Goal: Find contact information: Find contact information

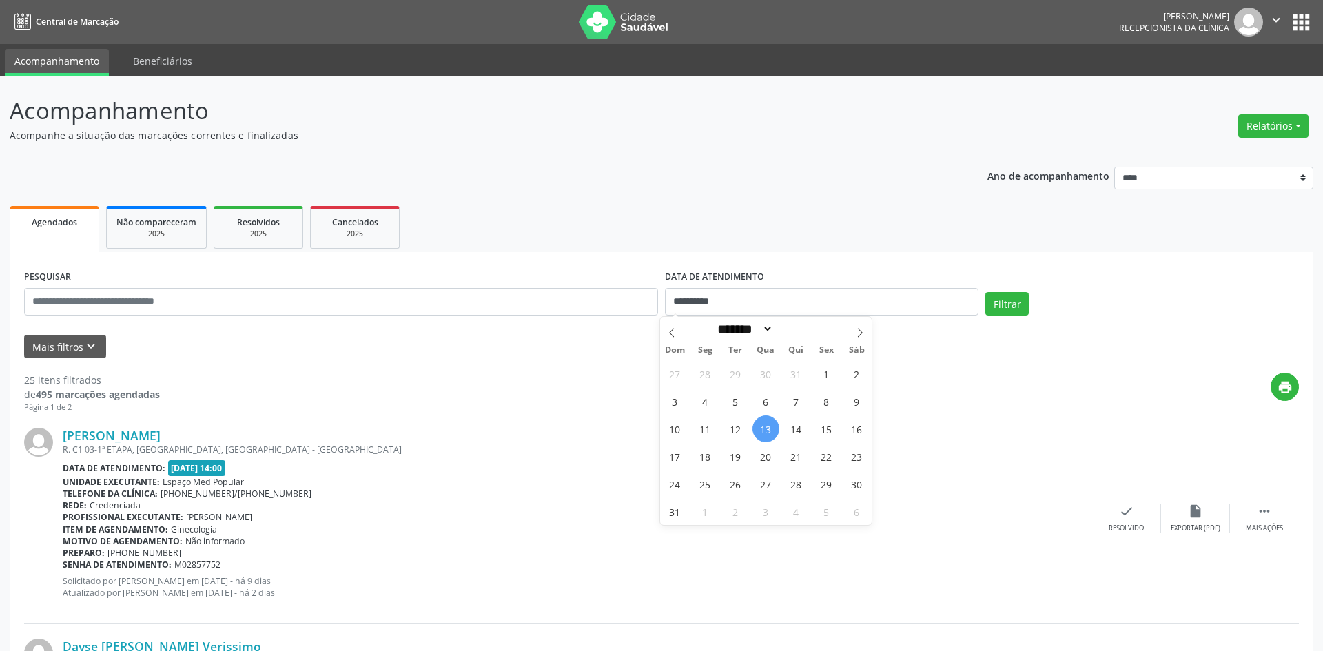
select select "*"
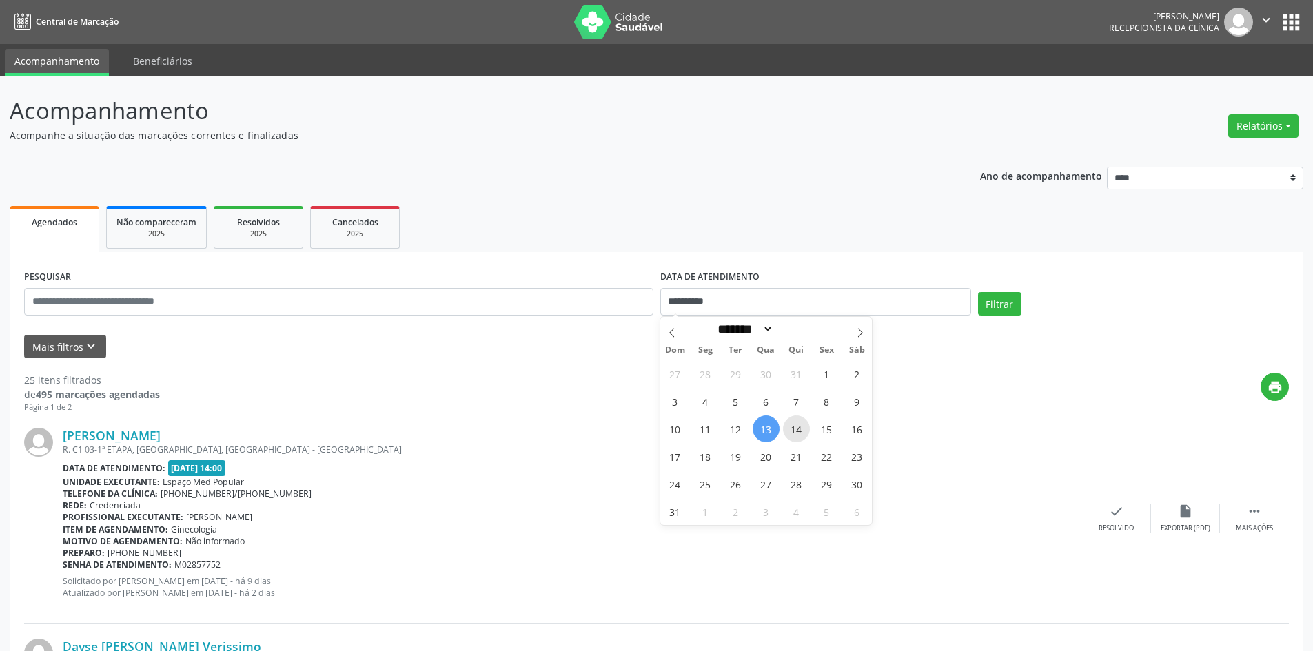
click at [790, 433] on span "14" at bounding box center [796, 429] width 27 height 27
type input "**********"
click at [790, 433] on span "14" at bounding box center [796, 429] width 27 height 27
click at [999, 300] on button "Filtrar" at bounding box center [999, 303] width 43 height 23
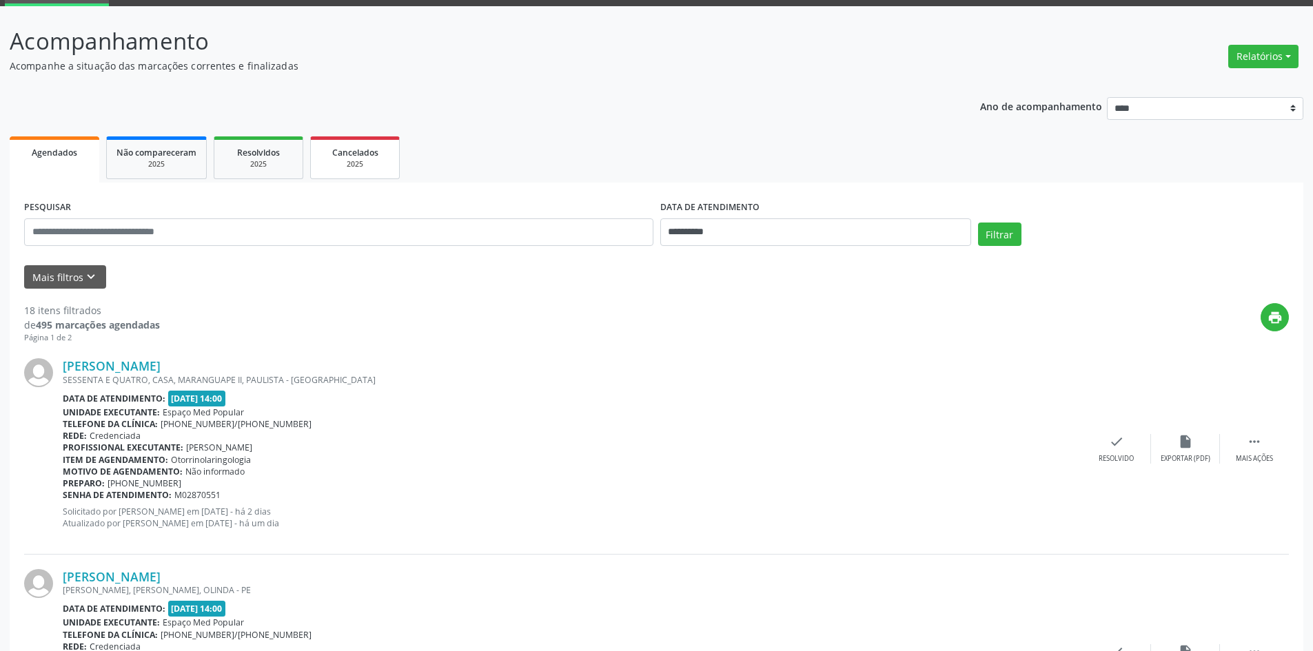
scroll to position [69, 0]
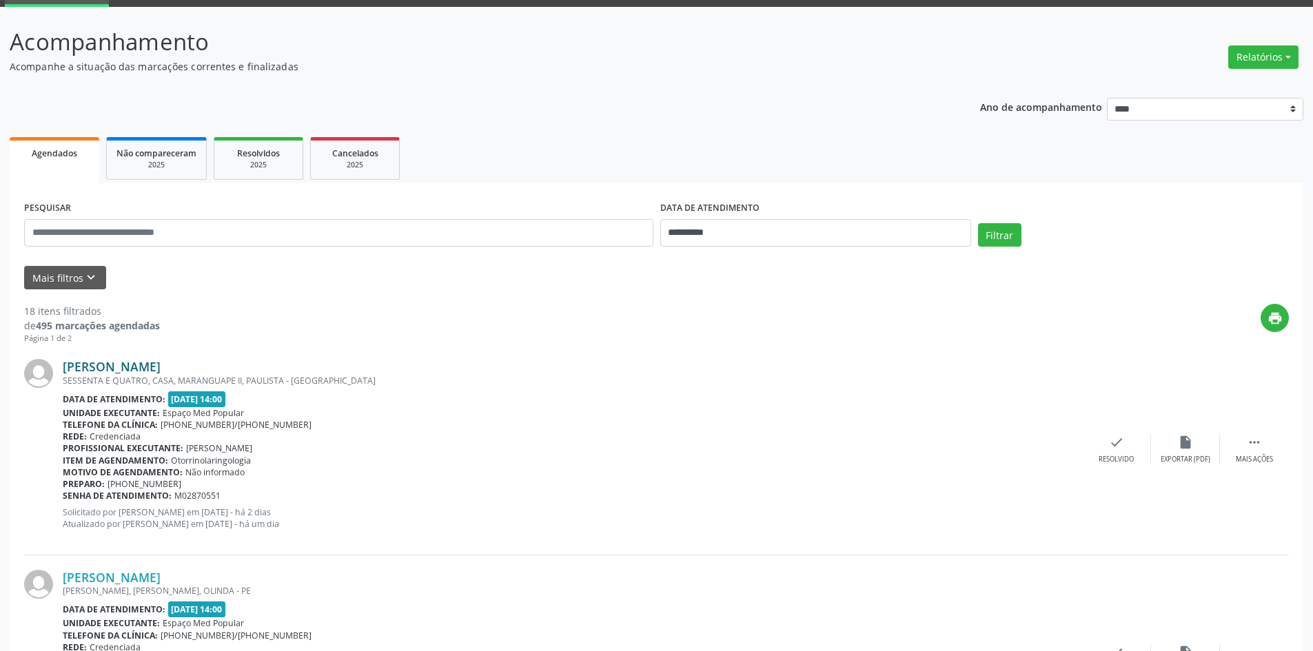
click at [161, 363] on link "[PERSON_NAME]" at bounding box center [112, 366] width 98 height 15
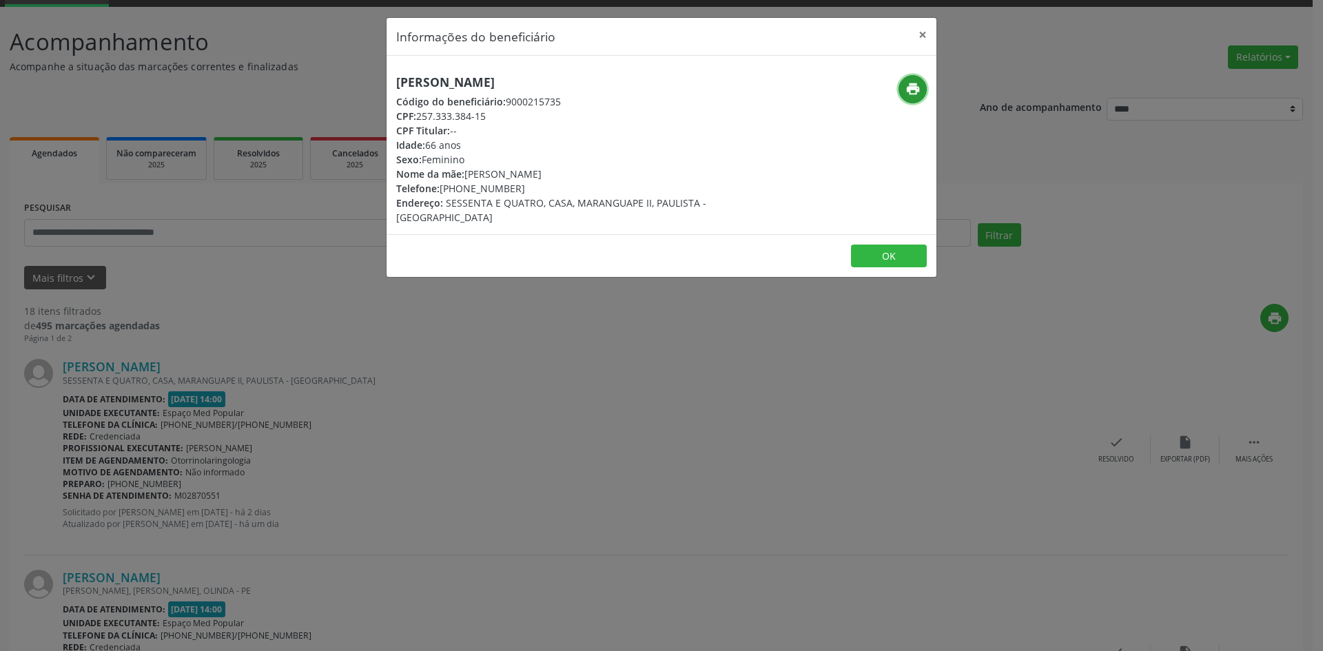
click at [908, 88] on icon "print" at bounding box center [913, 88] width 15 height 15
drag, startPoint x: 522, startPoint y: 192, endPoint x: 463, endPoint y: 190, distance: 59.3
click at [463, 190] on div "Telefone: [PHONE_NUMBER]" at bounding box center [569, 188] width 347 height 14
copy div "99615-6627"
click at [429, 368] on div "Informações do beneficiário × [PERSON_NAME] Código do beneficiário: 9000215735 …" at bounding box center [661, 325] width 1323 height 651
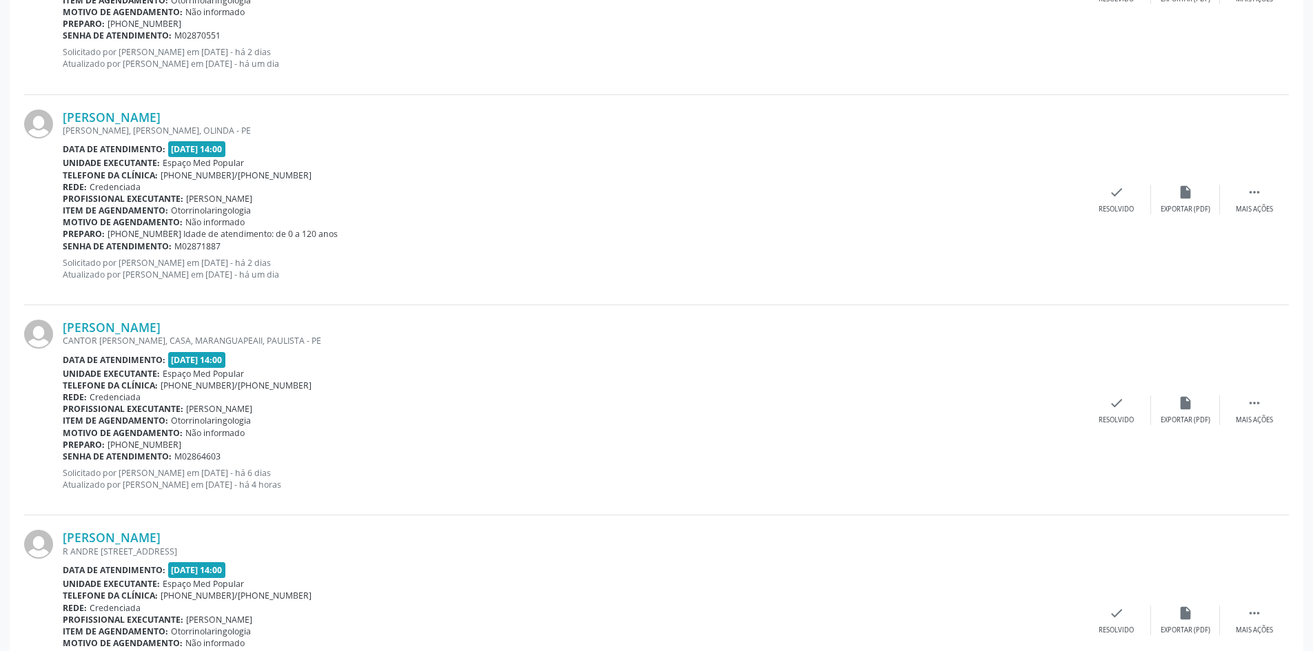
scroll to position [551, 0]
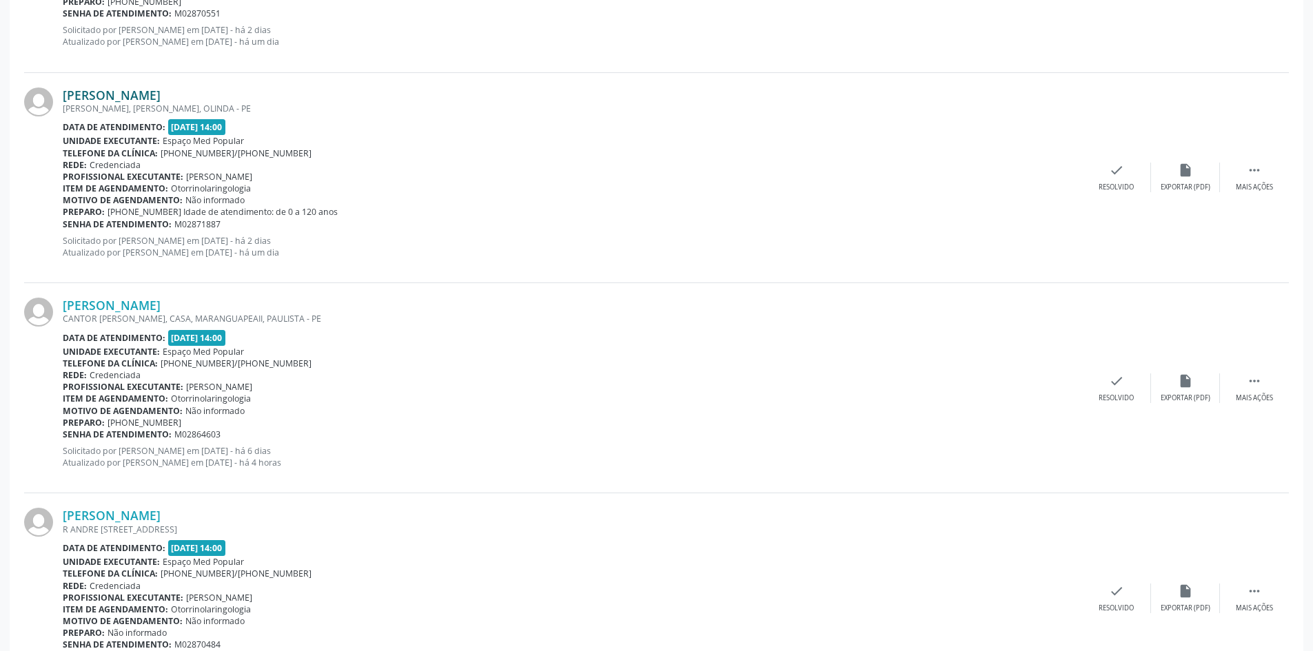
click at [119, 99] on link "[PERSON_NAME]" at bounding box center [112, 95] width 98 height 15
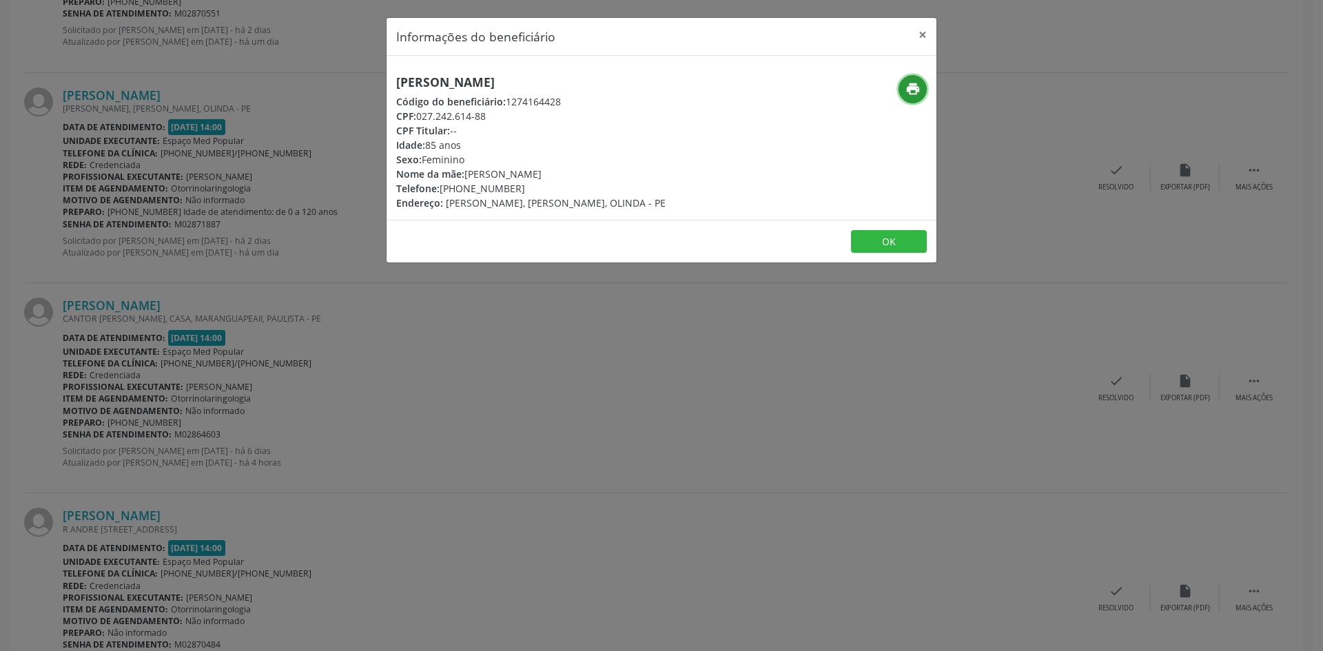
click at [912, 83] on icon "print" at bounding box center [913, 88] width 15 height 15
drag, startPoint x: 515, startPoint y: 193, endPoint x: 462, endPoint y: 189, distance: 53.2
click at [462, 189] on div "Telefone: [PHONE_NUMBER]" at bounding box center [530, 188] width 269 height 14
copy div "98716-3292"
click at [396, 374] on div "Informações do beneficiário × [PERSON_NAME] Código do beneficiário: 1274164428 …" at bounding box center [661, 325] width 1323 height 651
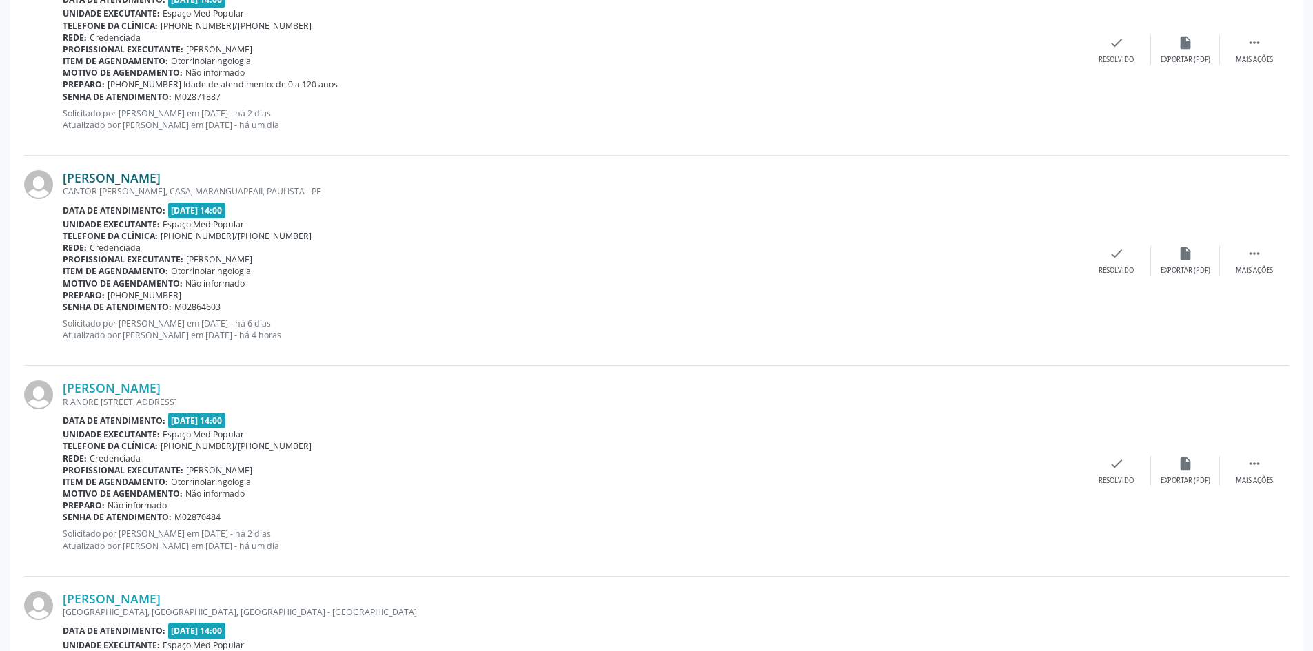
scroll to position [758, 0]
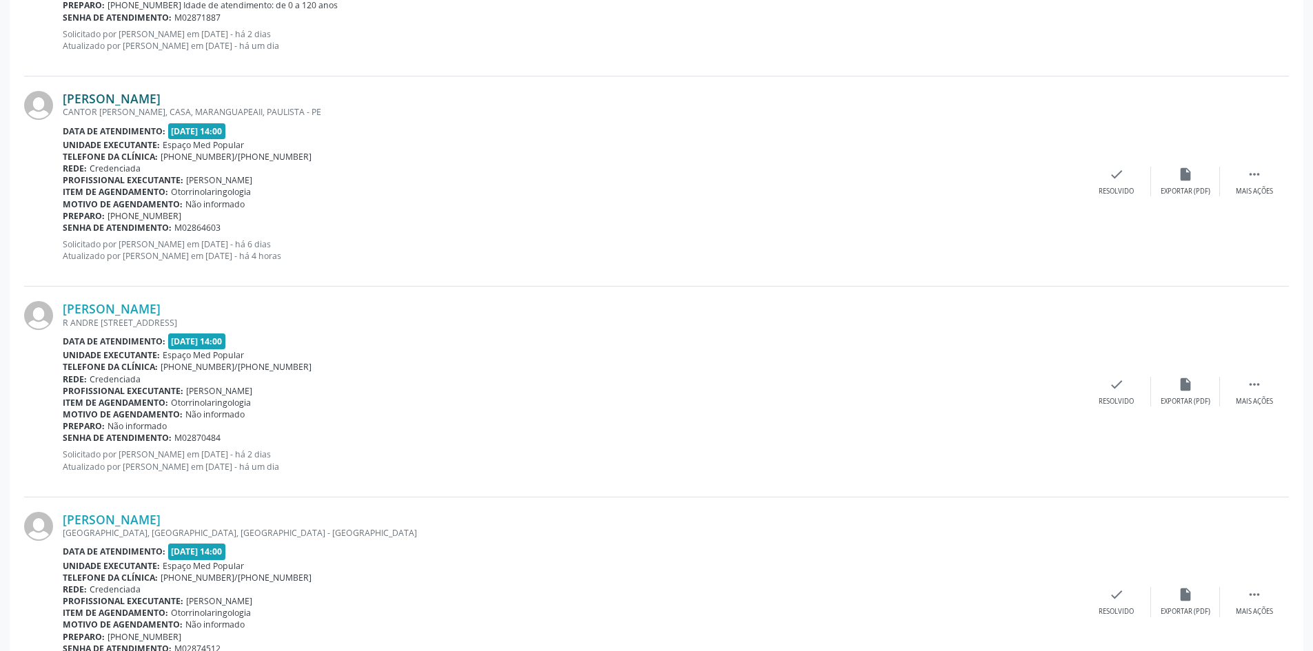
click at [153, 105] on link "[PERSON_NAME]" at bounding box center [112, 98] width 98 height 15
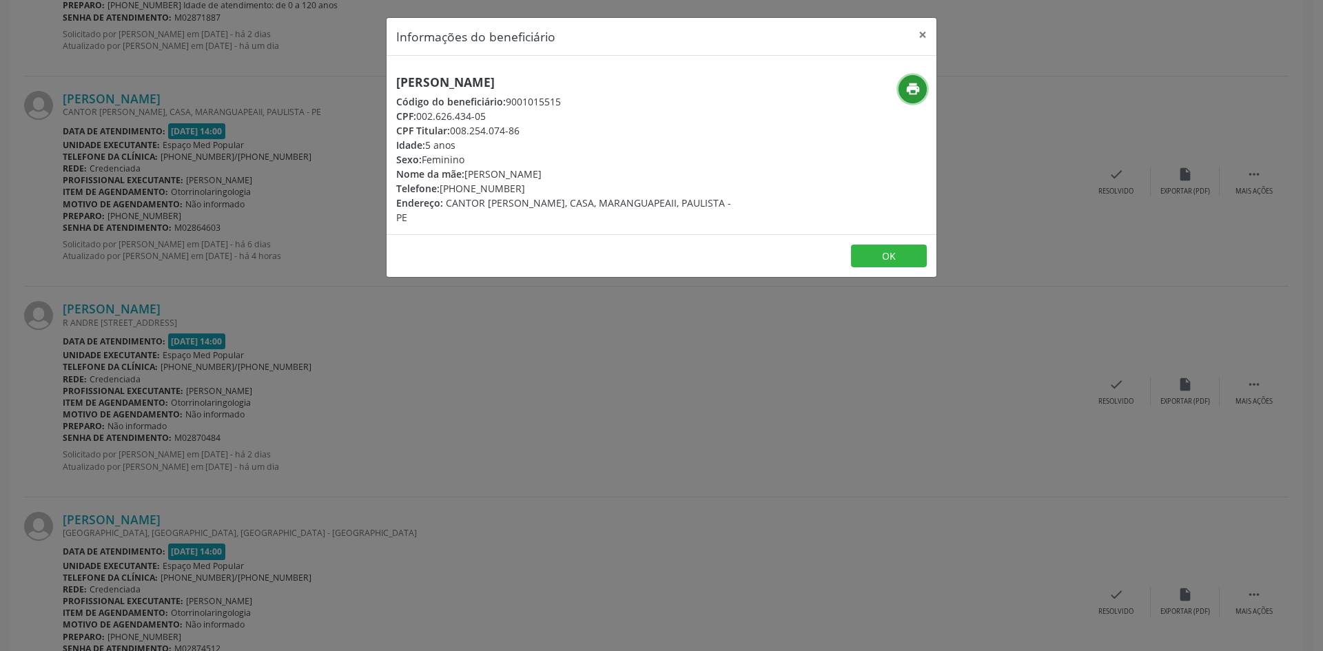
click at [913, 89] on icon "print" at bounding box center [913, 88] width 15 height 15
click at [365, 383] on div "Informações do beneficiário × [PERSON_NAME] Código do beneficiário: 9001015515 …" at bounding box center [661, 325] width 1323 height 651
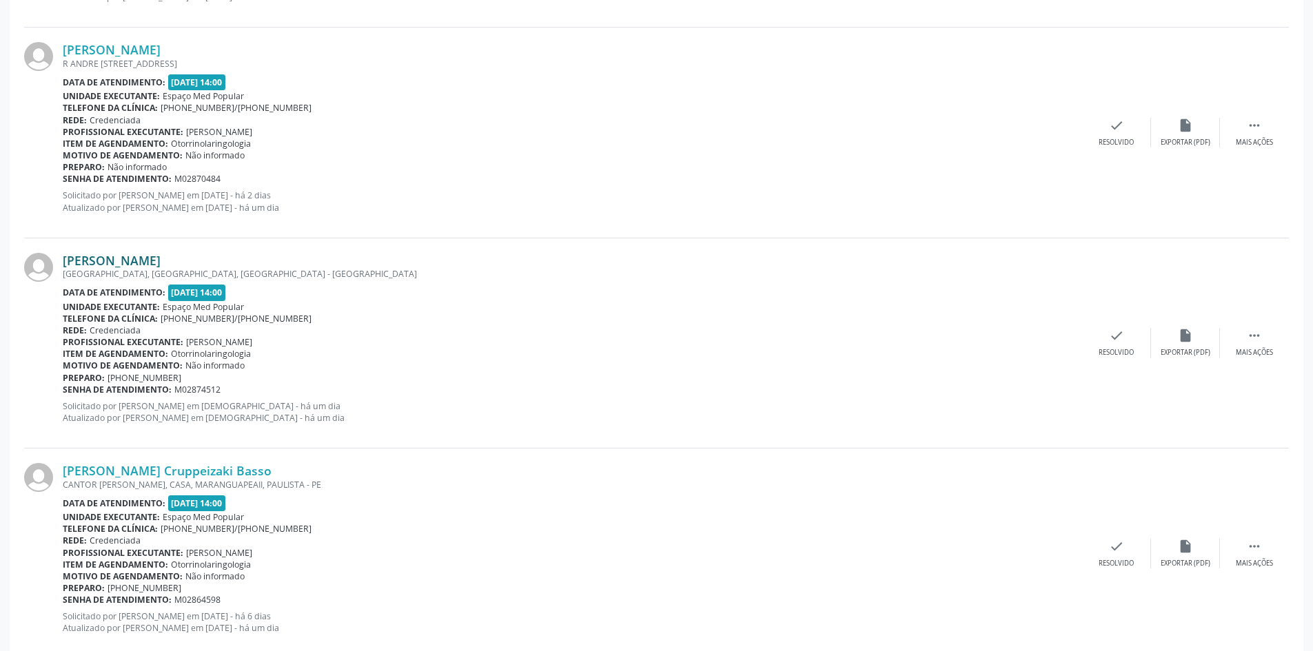
scroll to position [1034, 0]
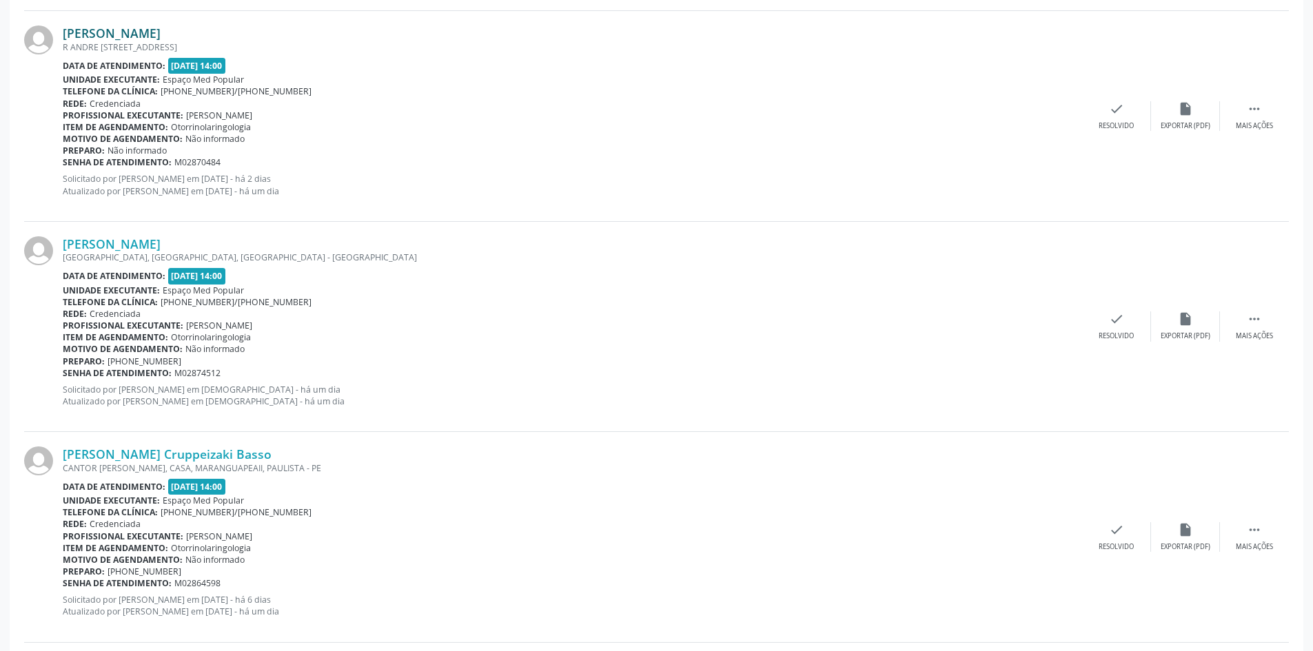
click at [161, 30] on link "[PERSON_NAME]" at bounding box center [112, 32] width 98 height 15
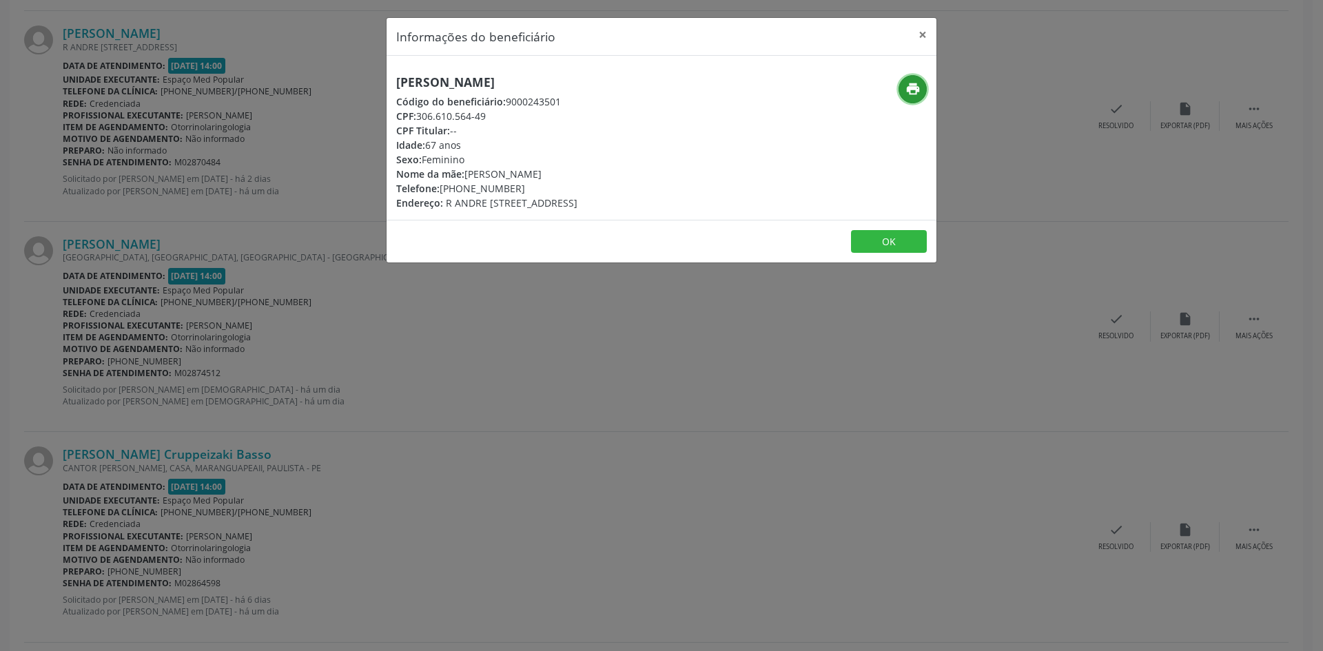
click at [912, 88] on icon "print" at bounding box center [913, 88] width 15 height 15
drag, startPoint x: 515, startPoint y: 190, endPoint x: 460, endPoint y: 190, distance: 54.4
click at [460, 190] on div "Telefone: [PHONE_NUMBER]" at bounding box center [486, 188] width 181 height 14
copy div "3272-1460"
click at [388, 407] on div "Informações do beneficiário × [PERSON_NAME] Código do beneficiário: 9000243501 …" at bounding box center [661, 325] width 1323 height 651
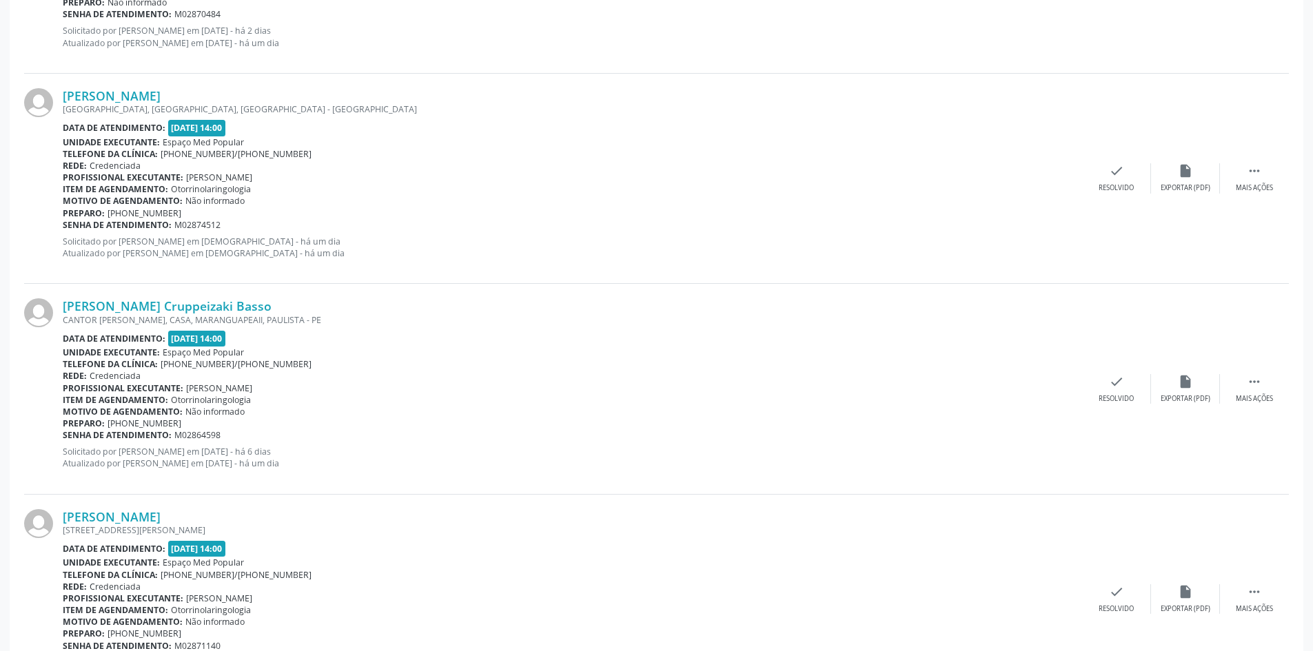
scroll to position [1172, 0]
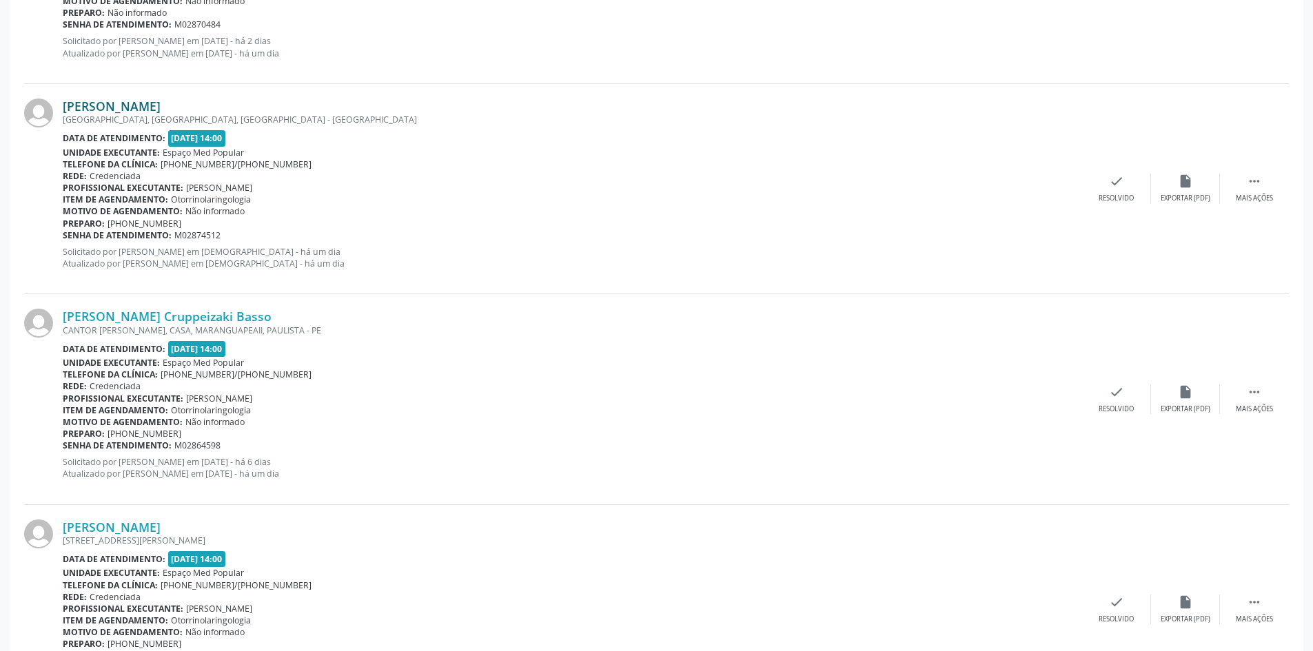
click at [158, 104] on link "[PERSON_NAME]" at bounding box center [112, 106] width 98 height 15
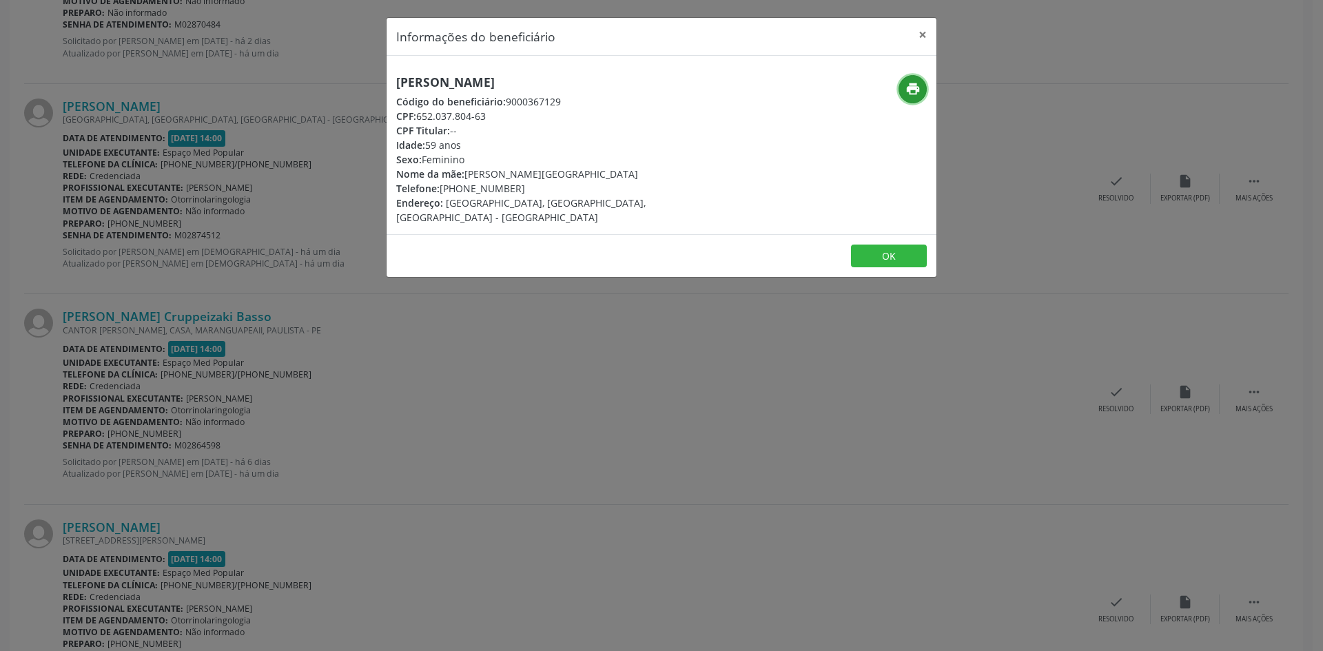
click at [899, 88] on button "print" at bounding box center [913, 89] width 28 height 28
drag, startPoint x: 516, startPoint y: 190, endPoint x: 462, endPoint y: 191, distance: 54.5
click at [462, 191] on div "Telefone: [PHONE_NUMBER]" at bounding box center [569, 188] width 347 height 14
copy div "93011-4543"
click at [347, 329] on div "Informações do beneficiário × [PERSON_NAME][GEOGRAPHIC_DATA] Código do benefici…" at bounding box center [661, 325] width 1323 height 651
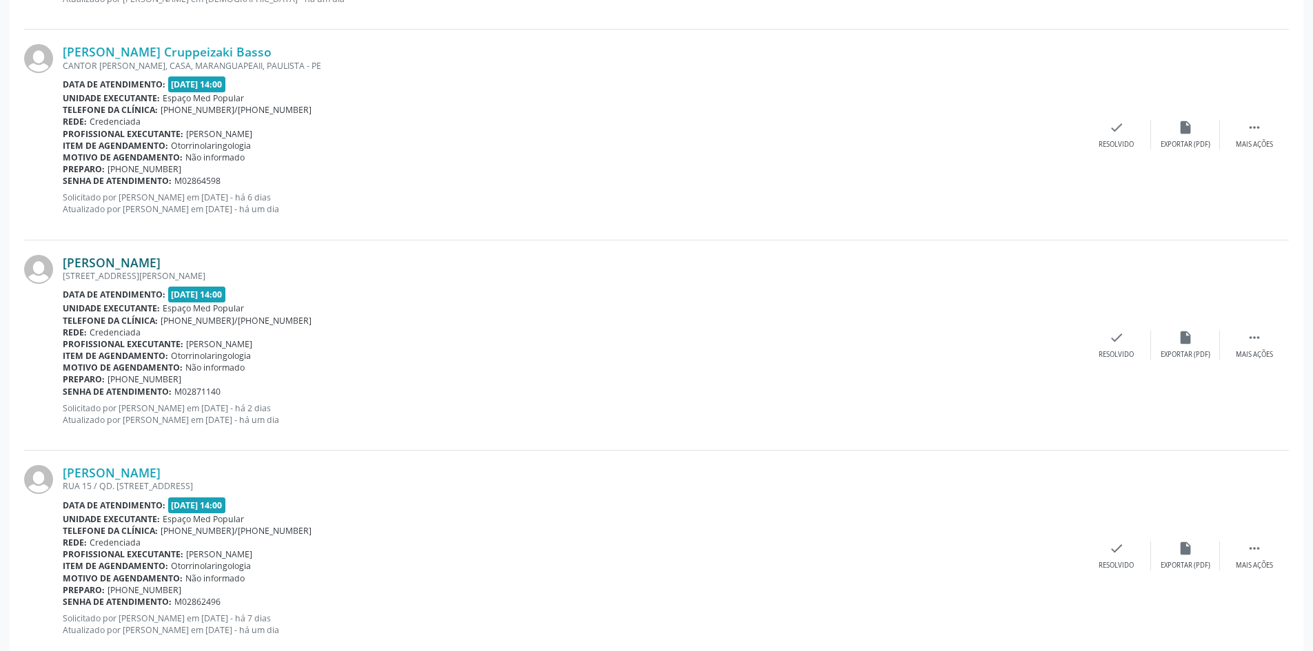
scroll to position [1447, 0]
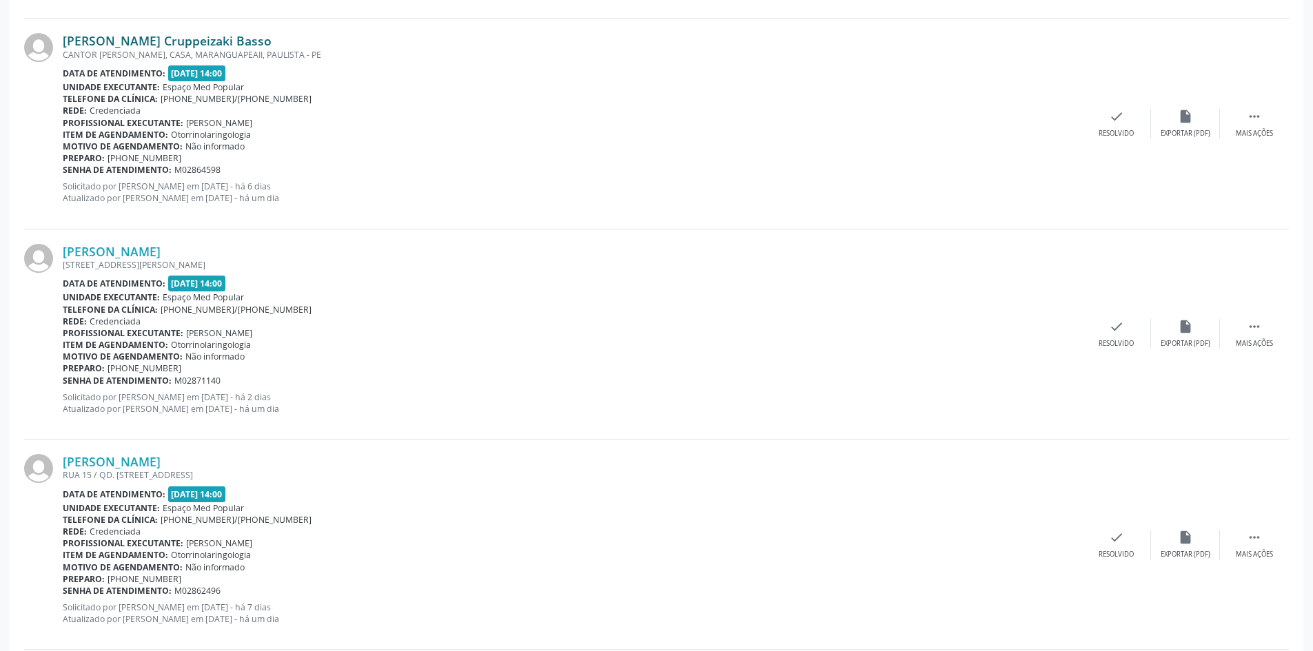
click at [152, 42] on link "[PERSON_NAME] Cruppeizaki Basso" at bounding box center [167, 40] width 209 height 15
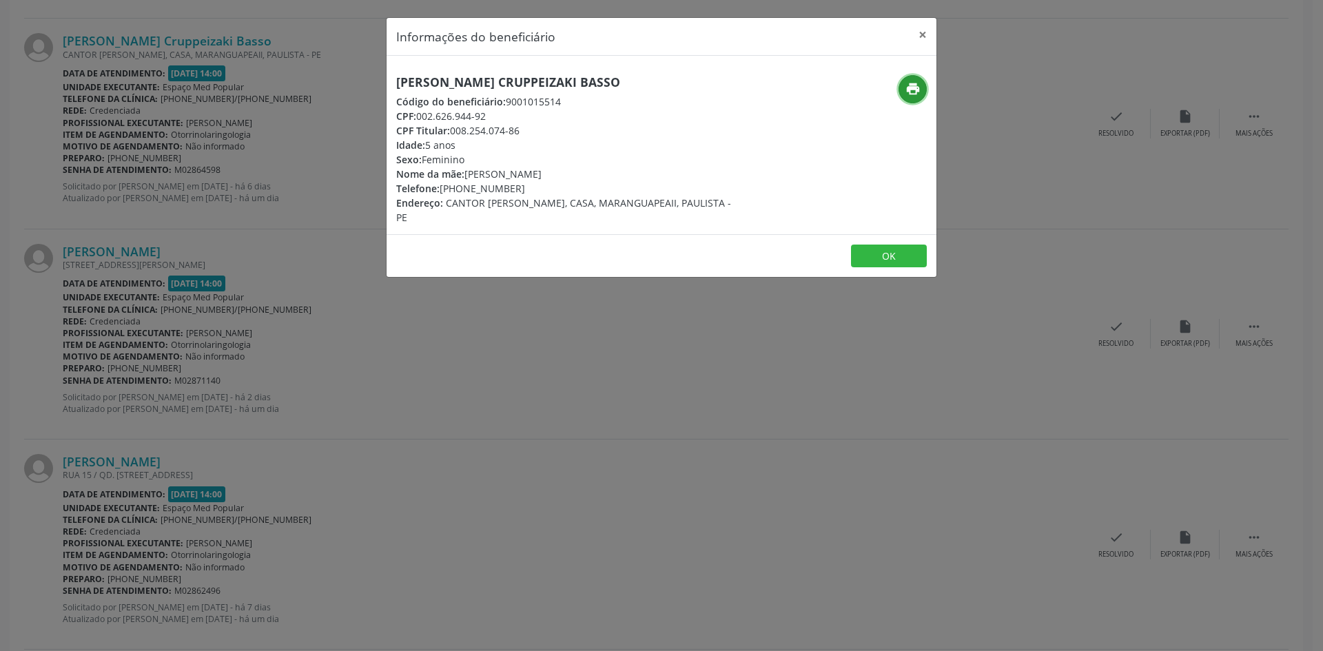
click at [915, 83] on icon "print" at bounding box center [913, 88] width 15 height 15
click at [320, 389] on div "Informações do beneficiário × [PERSON_NAME] Cruppeizaki Basso Código do benefic…" at bounding box center [661, 325] width 1323 height 651
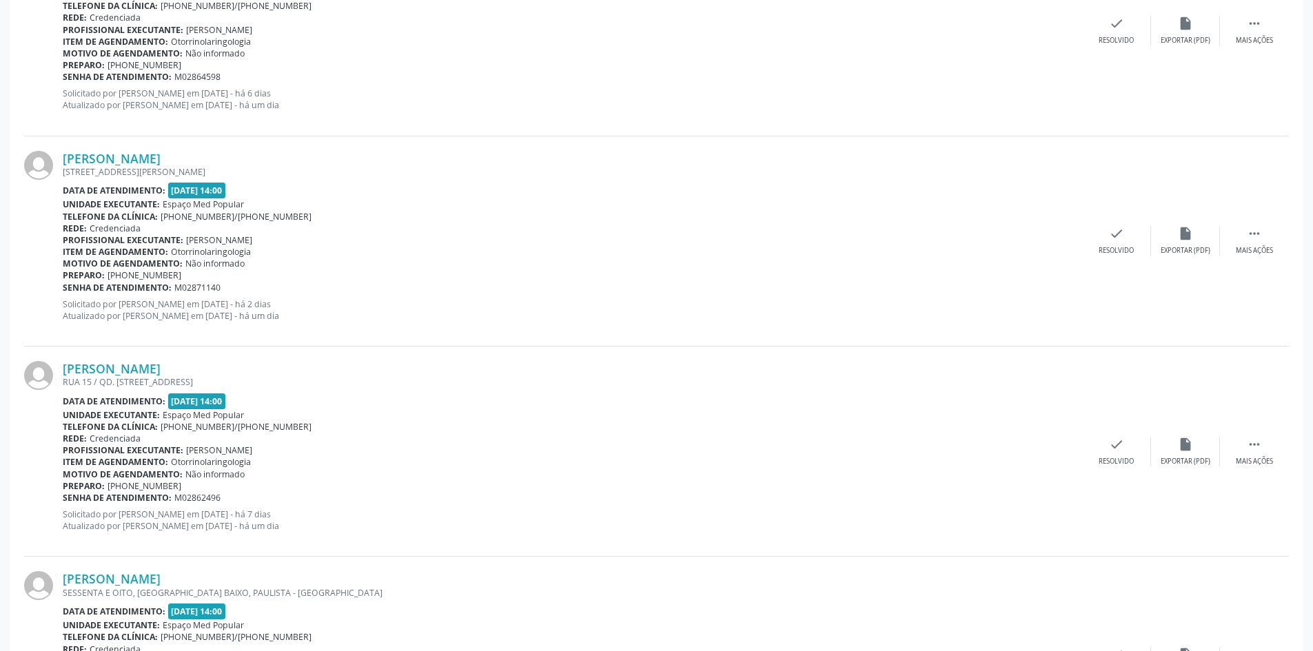
scroll to position [1585, 0]
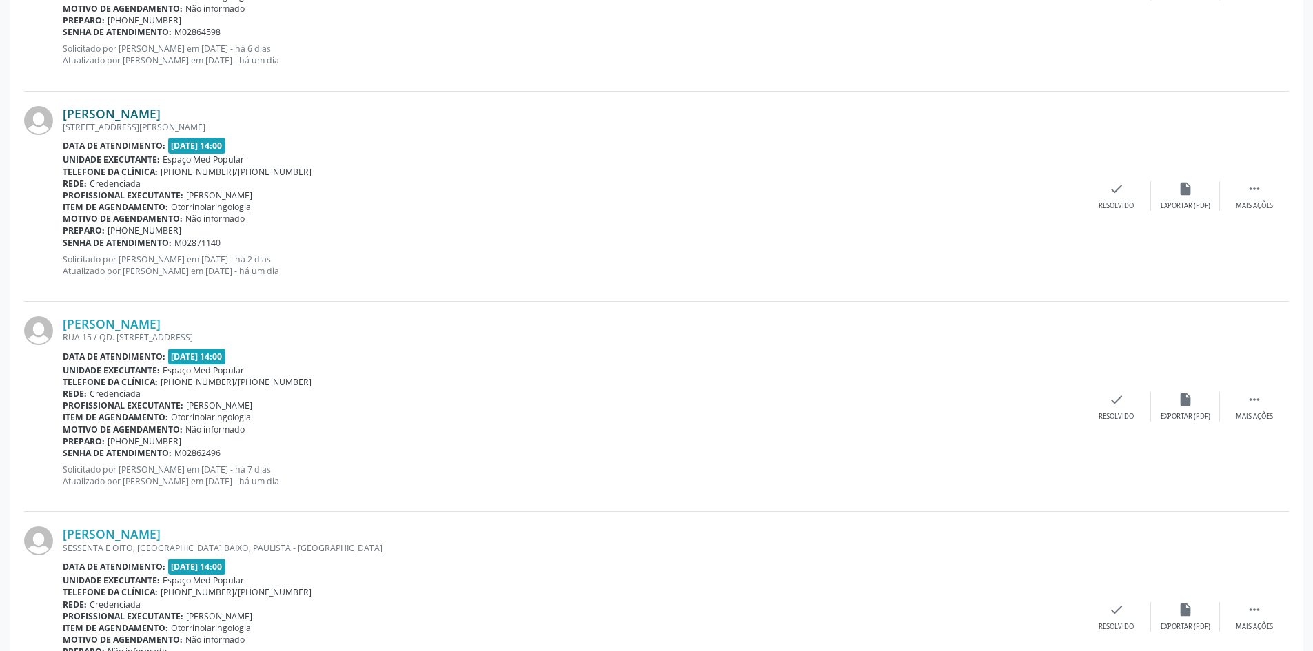
click at [161, 114] on link "[PERSON_NAME]" at bounding box center [112, 113] width 98 height 15
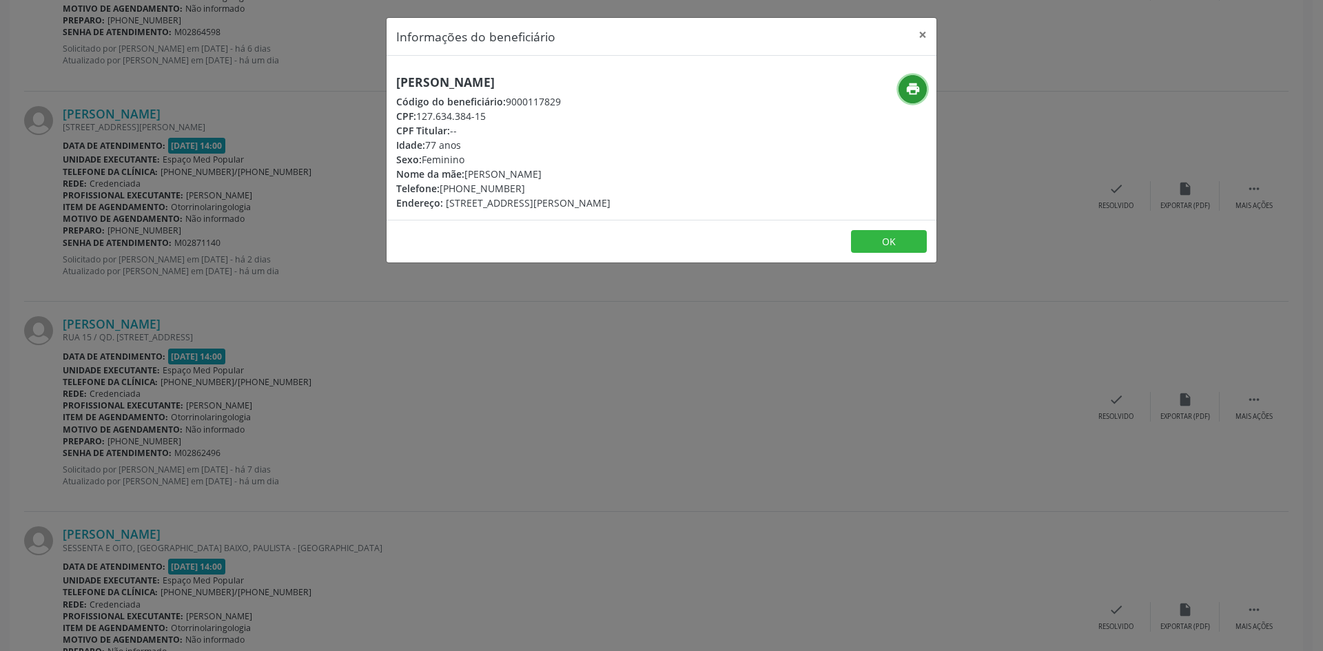
click at [908, 88] on icon "print" at bounding box center [913, 88] width 15 height 15
drag, startPoint x: 527, startPoint y: 187, endPoint x: 460, endPoint y: 192, distance: 67.1
click at [460, 192] on div "Telefone: [PHONE_NUMBER]" at bounding box center [503, 188] width 214 height 14
copy div "98774-7345"
click at [398, 386] on div "Informações do beneficiário × [PERSON_NAME] Código do beneficiário: 9000117829 …" at bounding box center [661, 325] width 1323 height 651
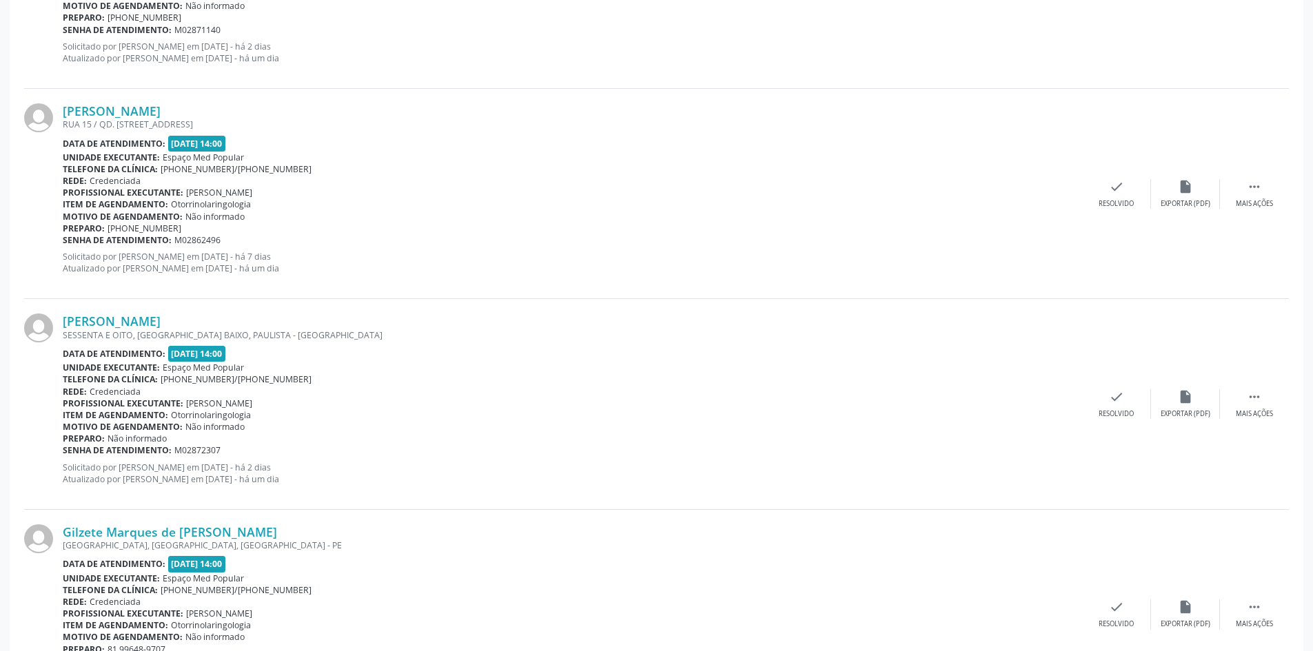
scroll to position [1861, 0]
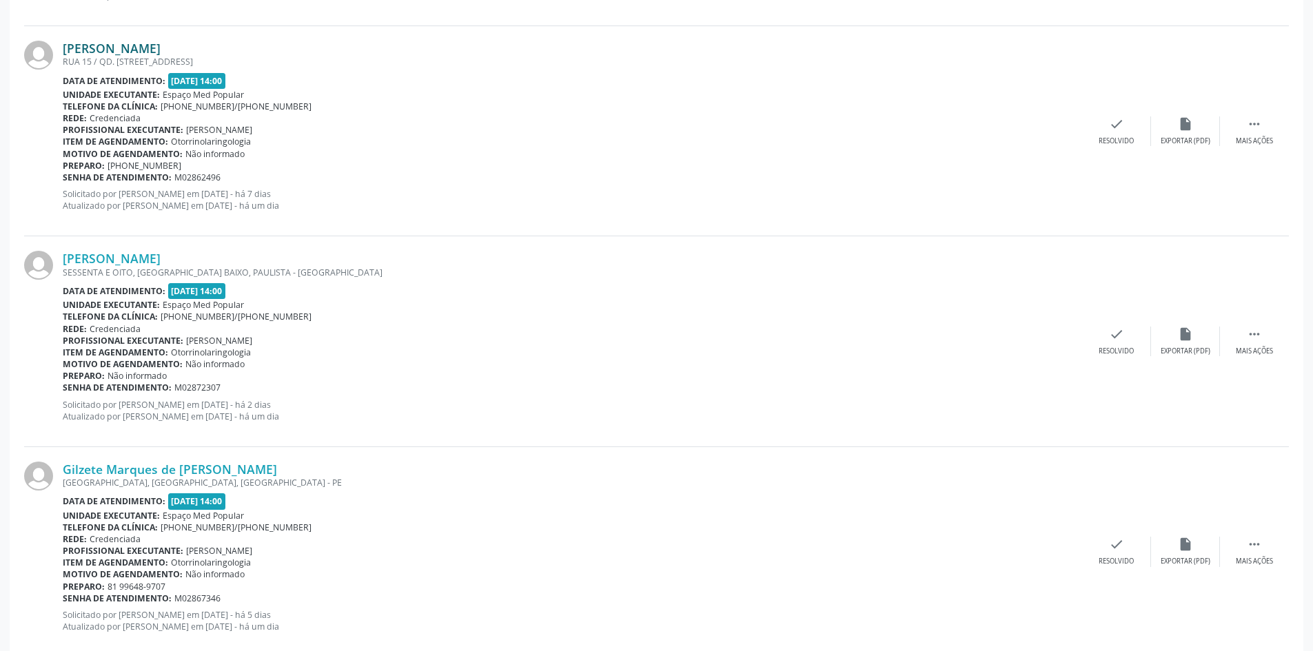
click at [161, 48] on link "[PERSON_NAME]" at bounding box center [112, 48] width 98 height 15
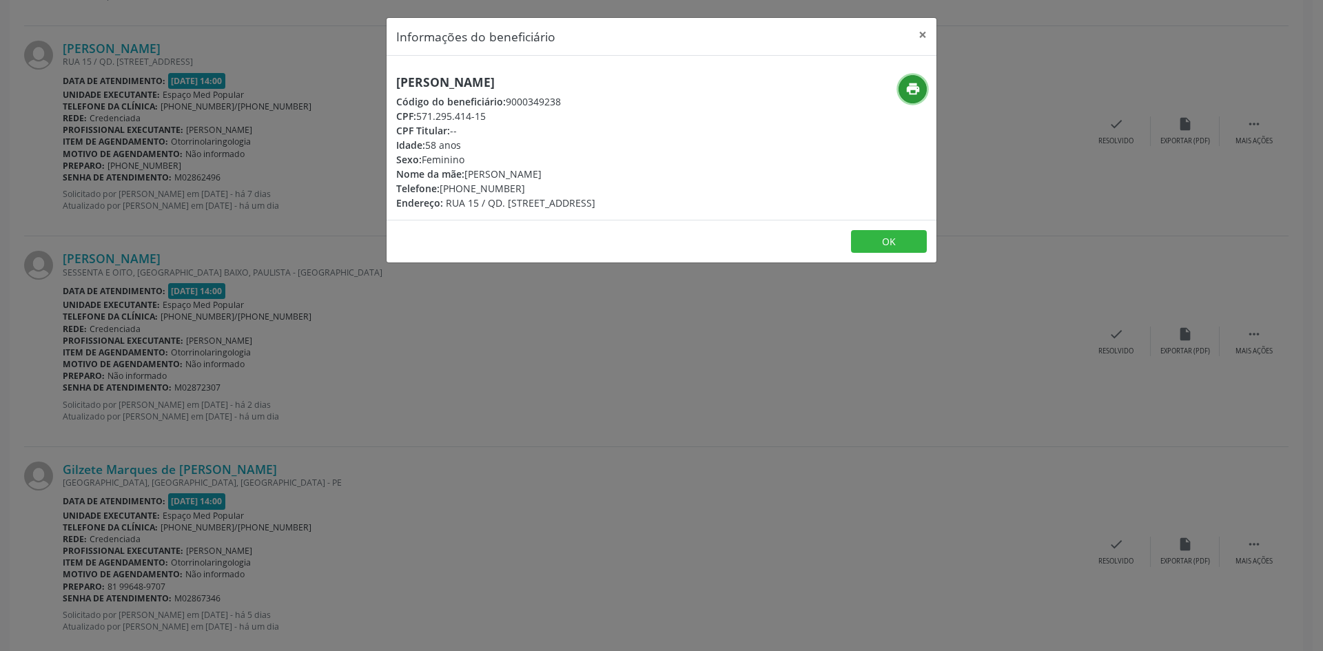
click at [908, 85] on icon "print" at bounding box center [913, 88] width 15 height 15
drag, startPoint x: 519, startPoint y: 190, endPoint x: 462, endPoint y: 190, distance: 57.2
click at [462, 190] on div "Telefone: [PHONE_NUMBER]" at bounding box center [495, 188] width 199 height 14
copy div "98645-4770"
click at [420, 334] on div "Informações do beneficiário × [PERSON_NAME] Código do beneficiário: 9000349238 …" at bounding box center [661, 325] width 1323 height 651
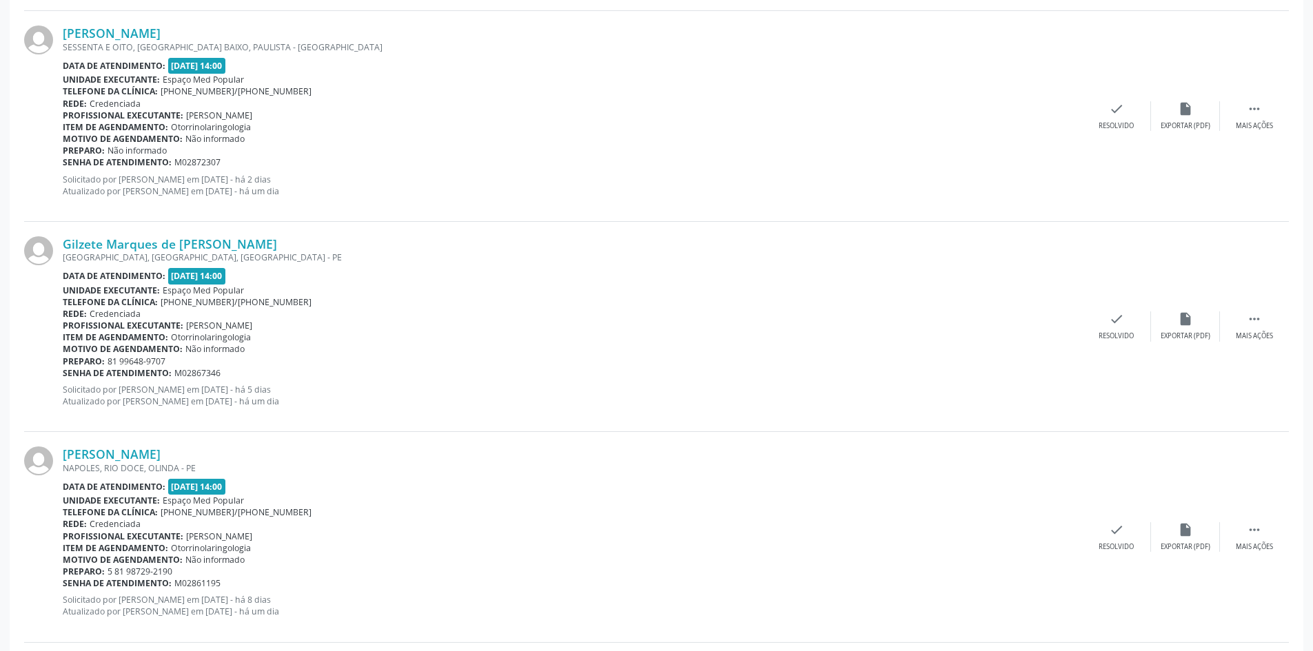
scroll to position [2068, 0]
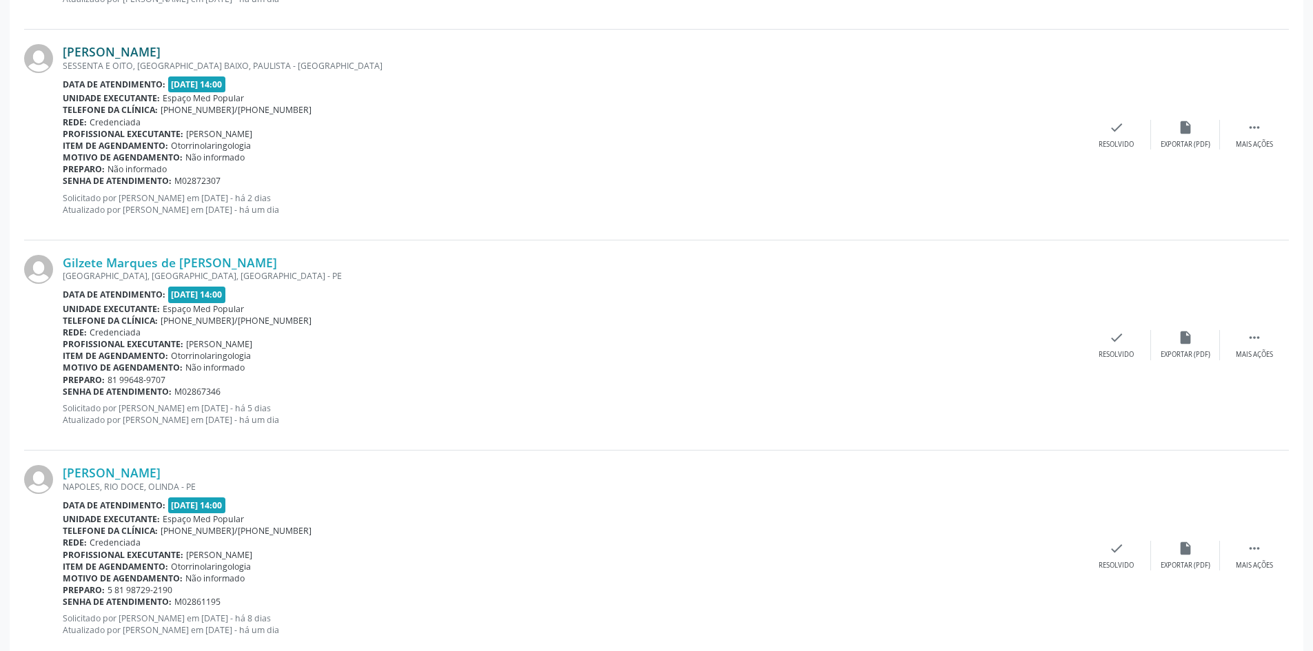
click at [127, 50] on link "[PERSON_NAME]" at bounding box center [112, 51] width 98 height 15
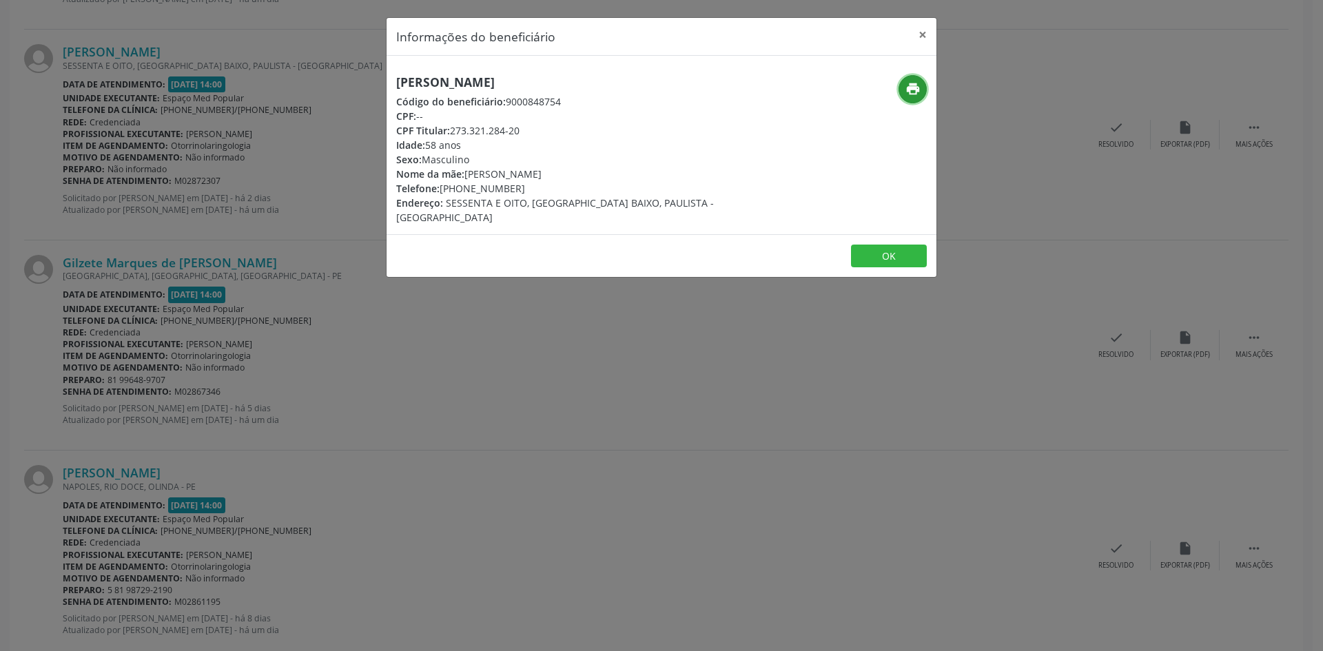
click at [910, 88] on icon "print" at bounding box center [913, 88] width 15 height 15
drag, startPoint x: 515, startPoint y: 191, endPoint x: 459, endPoint y: 191, distance: 55.8
click at [459, 191] on div "Telefone: [PHONE_NUMBER]" at bounding box center [569, 188] width 347 height 14
copy div "98844-8679"
click at [440, 305] on div "Informações do beneficiário × [PERSON_NAME] Código do beneficiário: 9000848754 …" at bounding box center [661, 325] width 1323 height 651
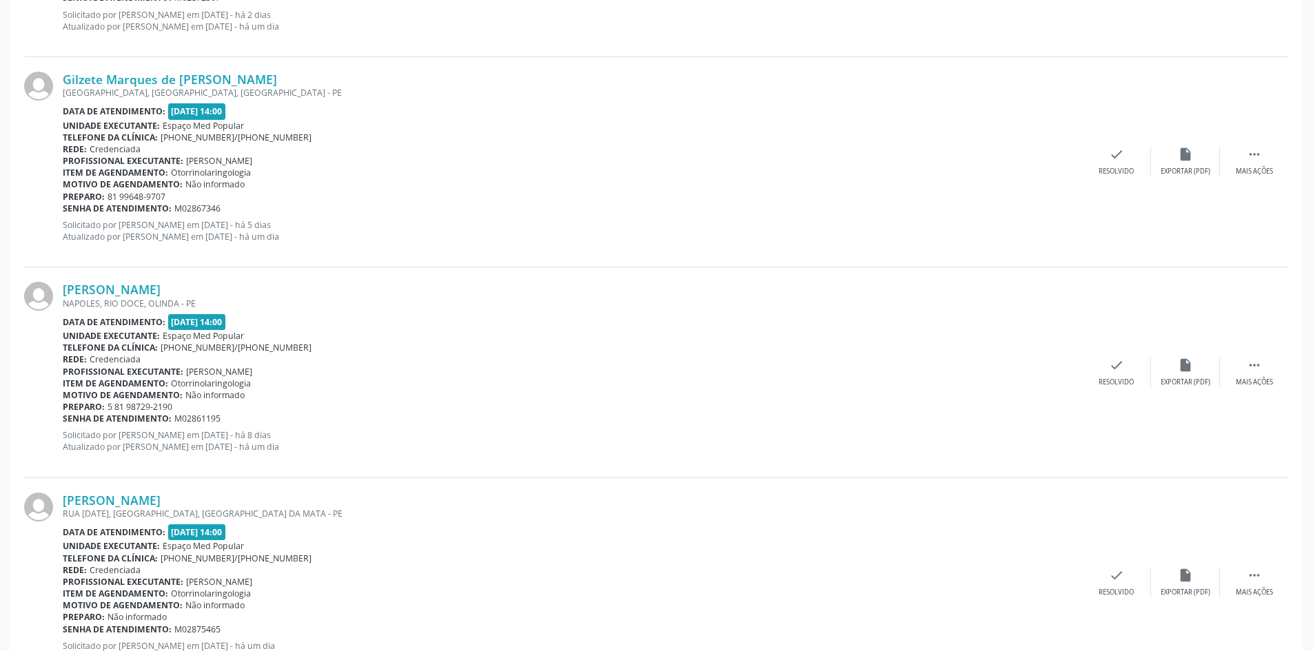
scroll to position [2274, 0]
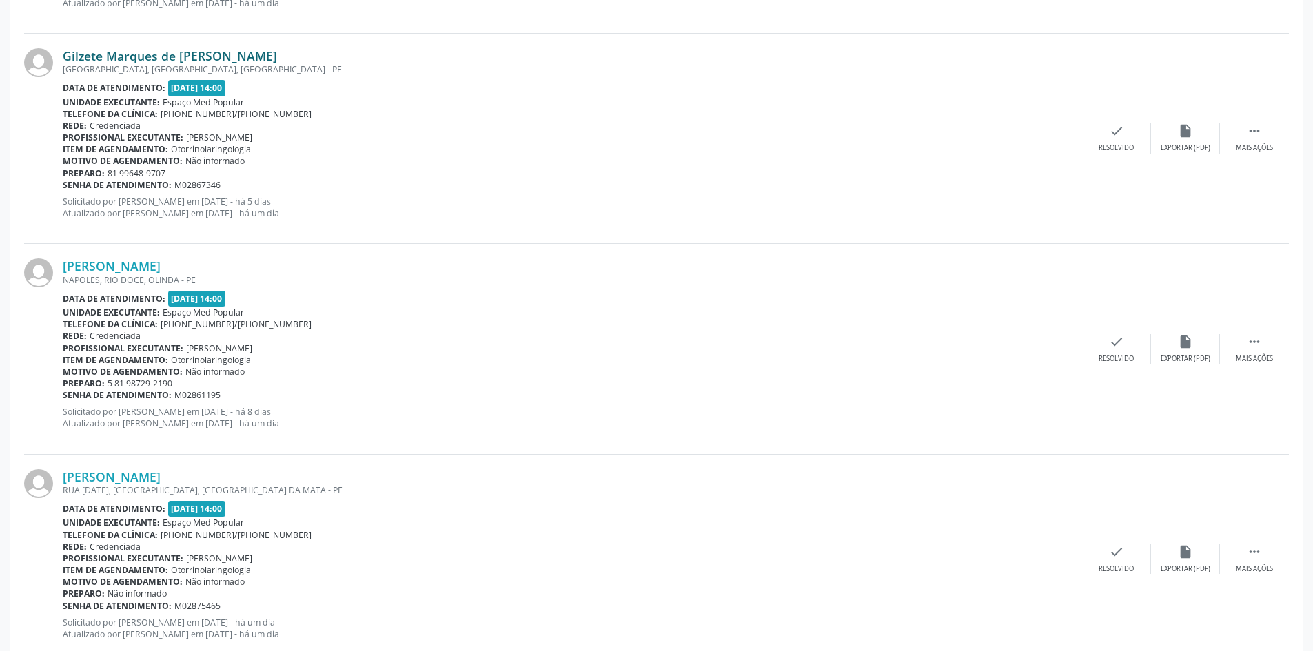
click at [131, 61] on link "Gilzete Marques de [PERSON_NAME]" at bounding box center [170, 55] width 214 height 15
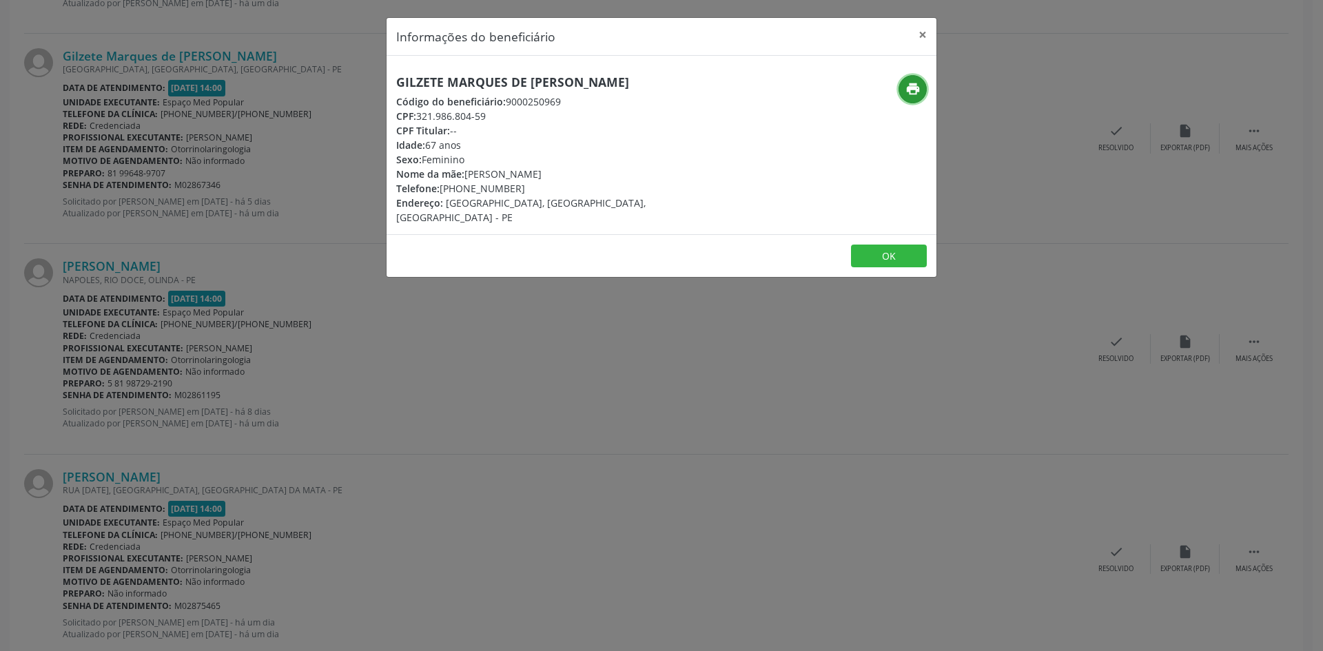
click at [914, 79] on button "print" at bounding box center [913, 89] width 28 height 28
drag, startPoint x: 523, startPoint y: 187, endPoint x: 461, endPoint y: 189, distance: 62.0
click at [461, 189] on div "Telefone: [PHONE_NUMBER]" at bounding box center [569, 188] width 347 height 14
copy div "99648-9707"
click at [369, 387] on div "Informações do beneficiário × Gilzete Marques de [PERSON_NAME] Código do benefi…" at bounding box center [661, 325] width 1323 height 651
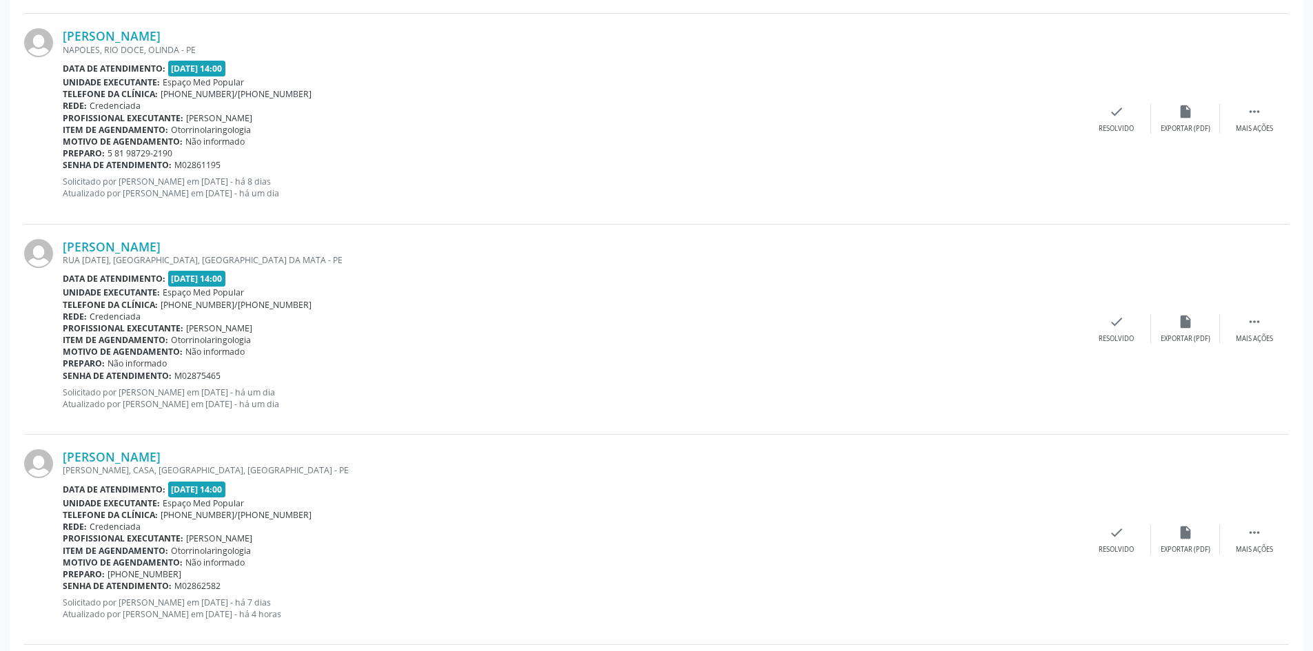
scroll to position [2481, 0]
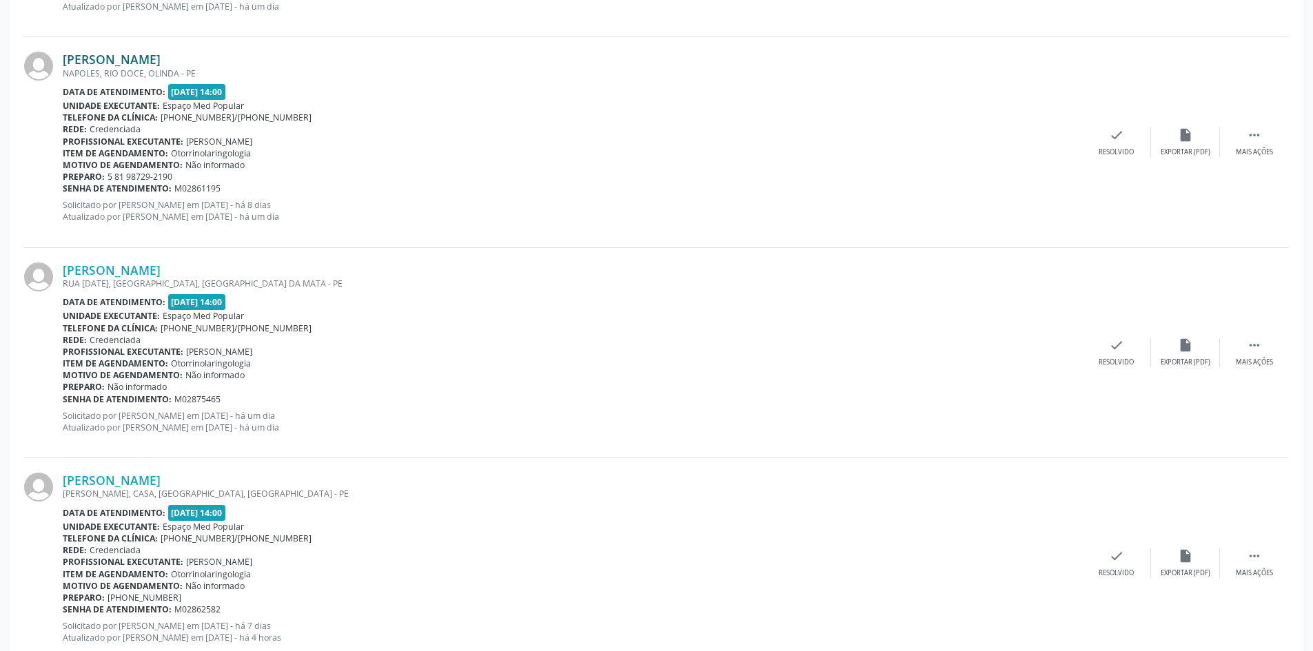
click at [161, 57] on link "[PERSON_NAME]" at bounding box center [112, 59] width 98 height 15
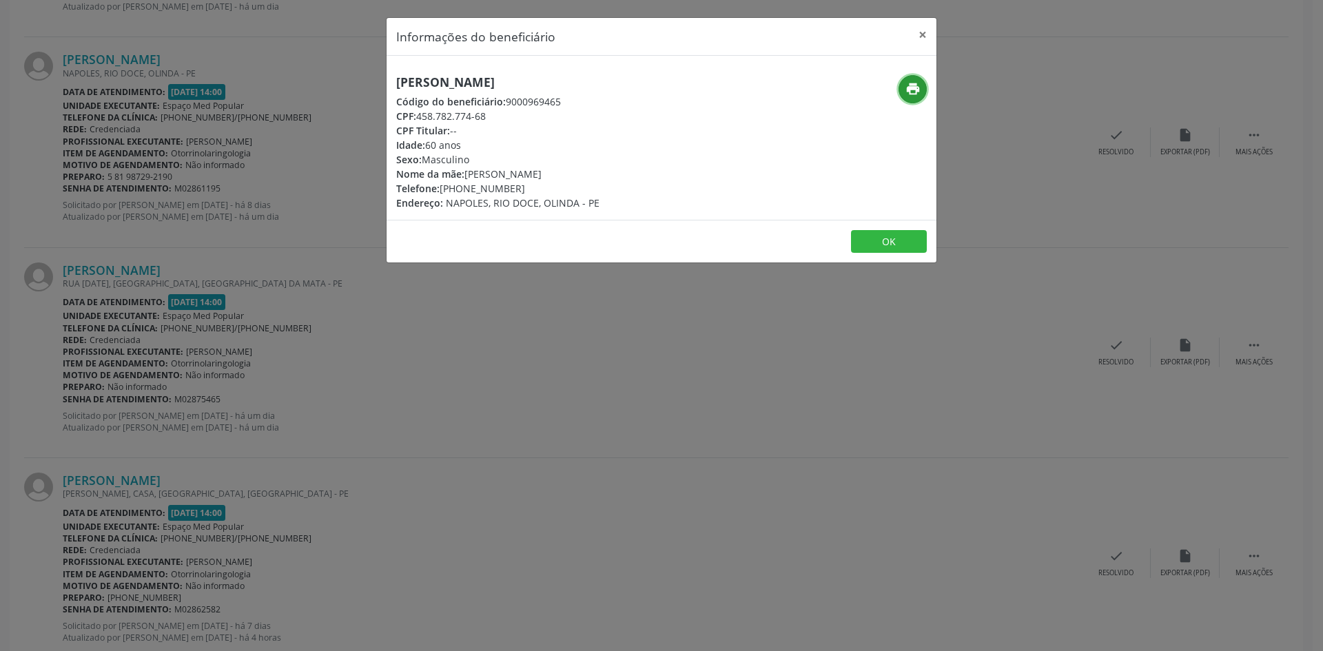
click at [904, 90] on button "print" at bounding box center [913, 89] width 28 height 28
click at [389, 414] on div "Informações do beneficiário × [PERSON_NAME] Código do beneficiário: 9000969465 …" at bounding box center [661, 325] width 1323 height 651
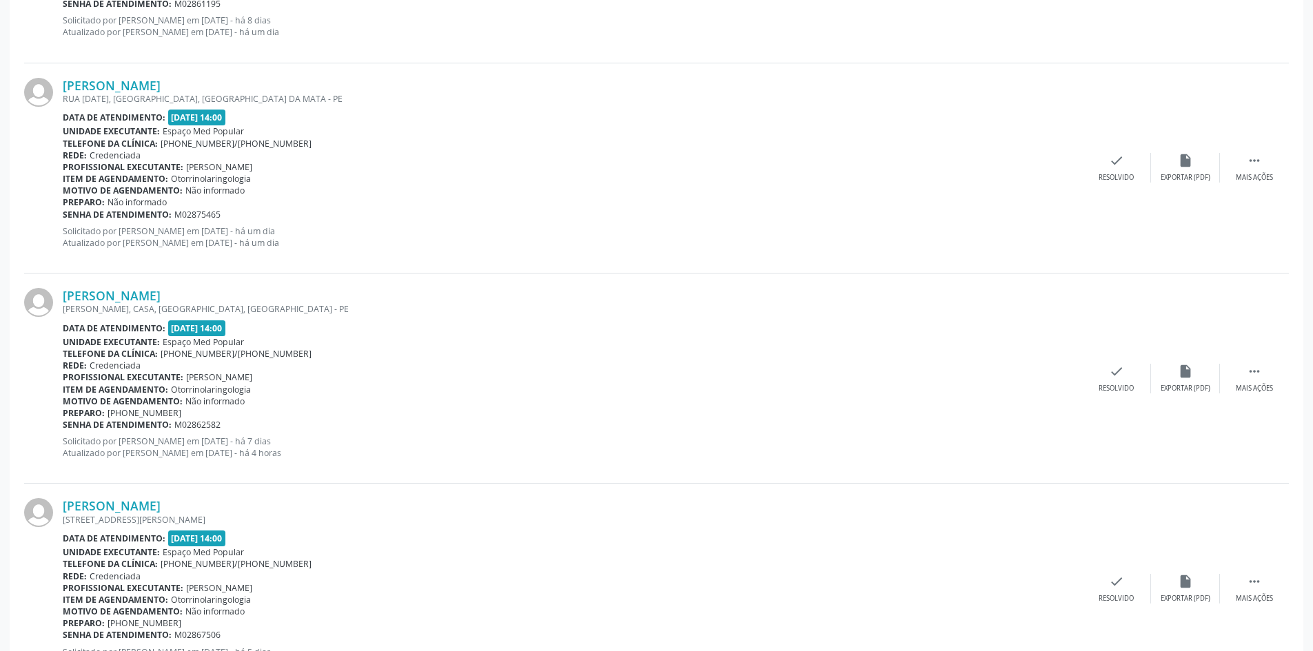
scroll to position [2688, 0]
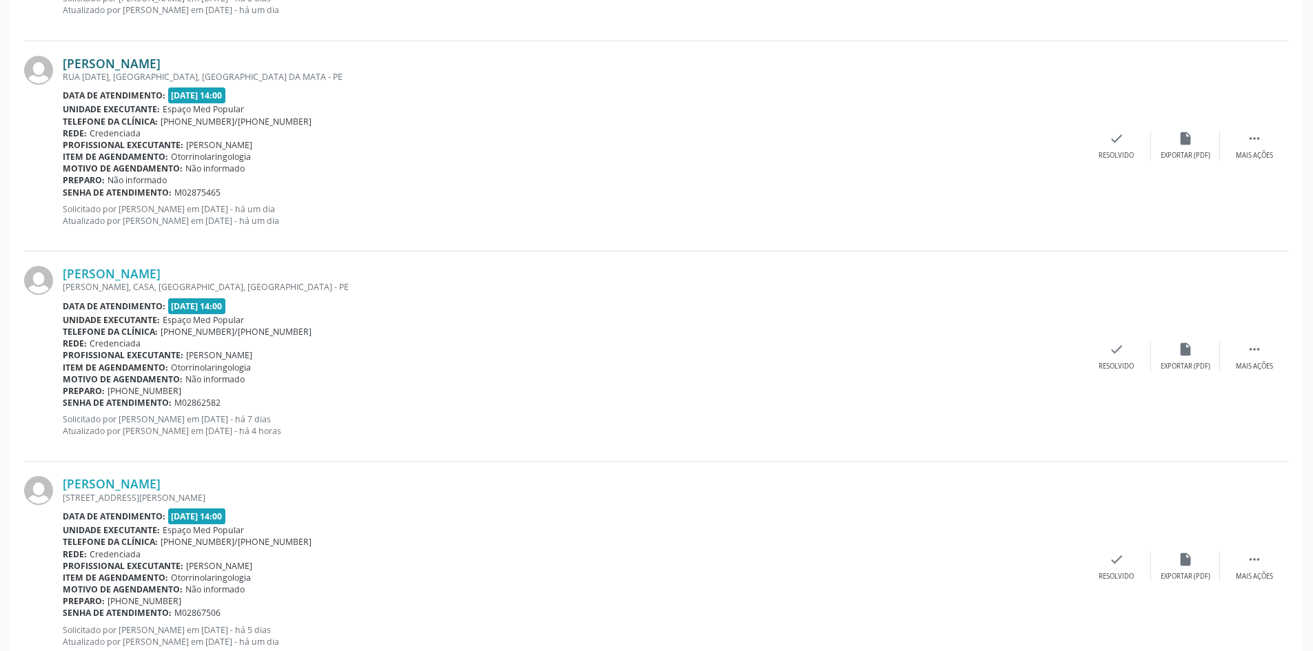
click at [161, 59] on link "[PERSON_NAME]" at bounding box center [112, 63] width 98 height 15
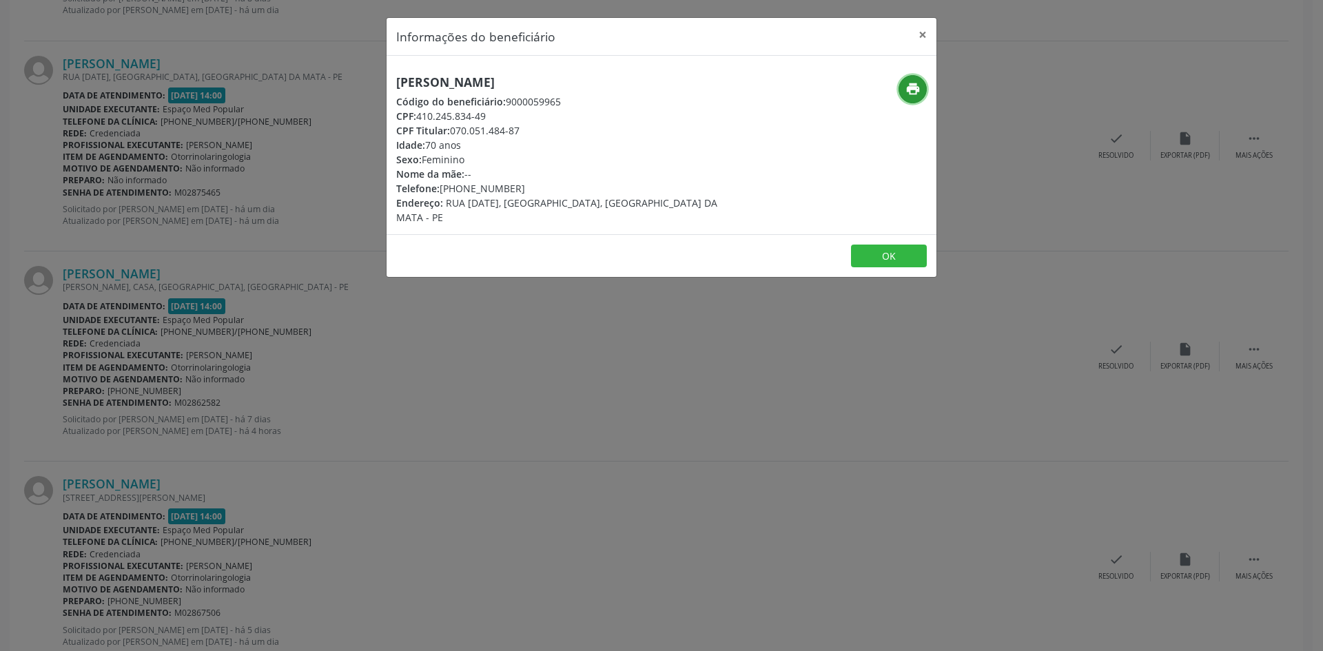
click at [913, 94] on icon "print" at bounding box center [913, 88] width 15 height 15
drag, startPoint x: 523, startPoint y: 189, endPoint x: 460, endPoint y: 187, distance: 62.7
click at [460, 187] on div "Telefone: [PHONE_NUMBER]" at bounding box center [569, 188] width 347 height 14
copy div "98660-4239"
click at [407, 404] on div "Informações do beneficiário × [PERSON_NAME] Código do beneficiário: 9000059965 …" at bounding box center [661, 325] width 1323 height 651
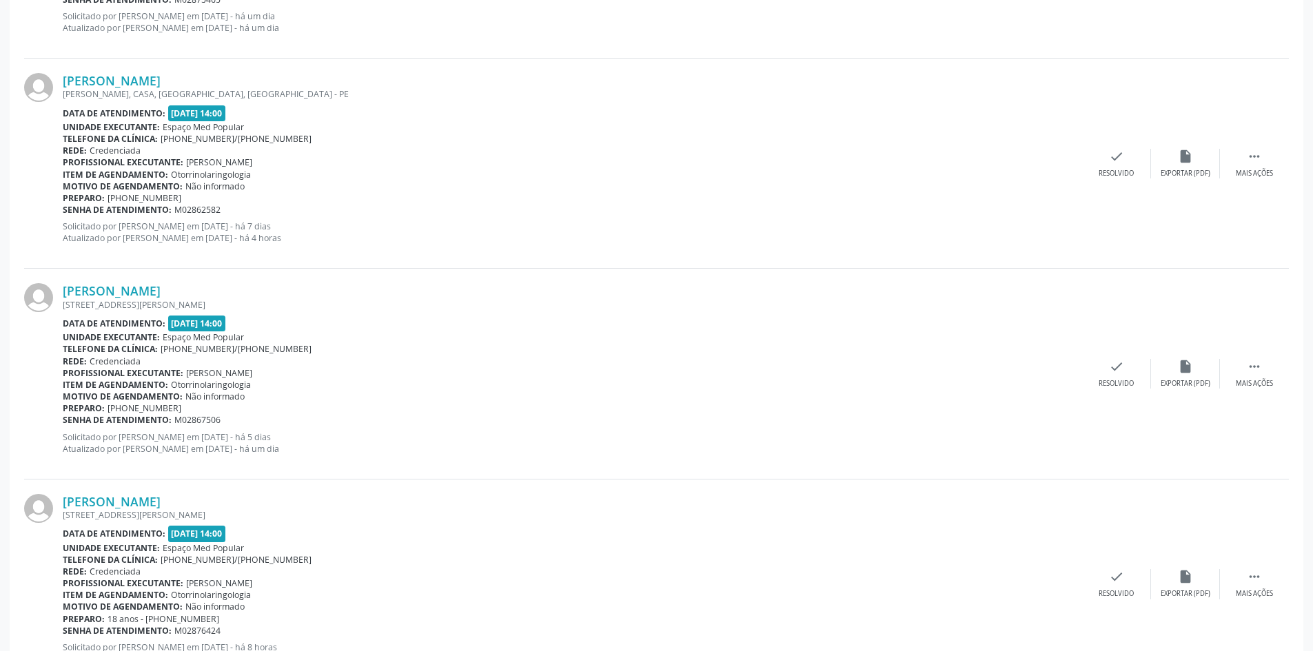
scroll to position [2895, 0]
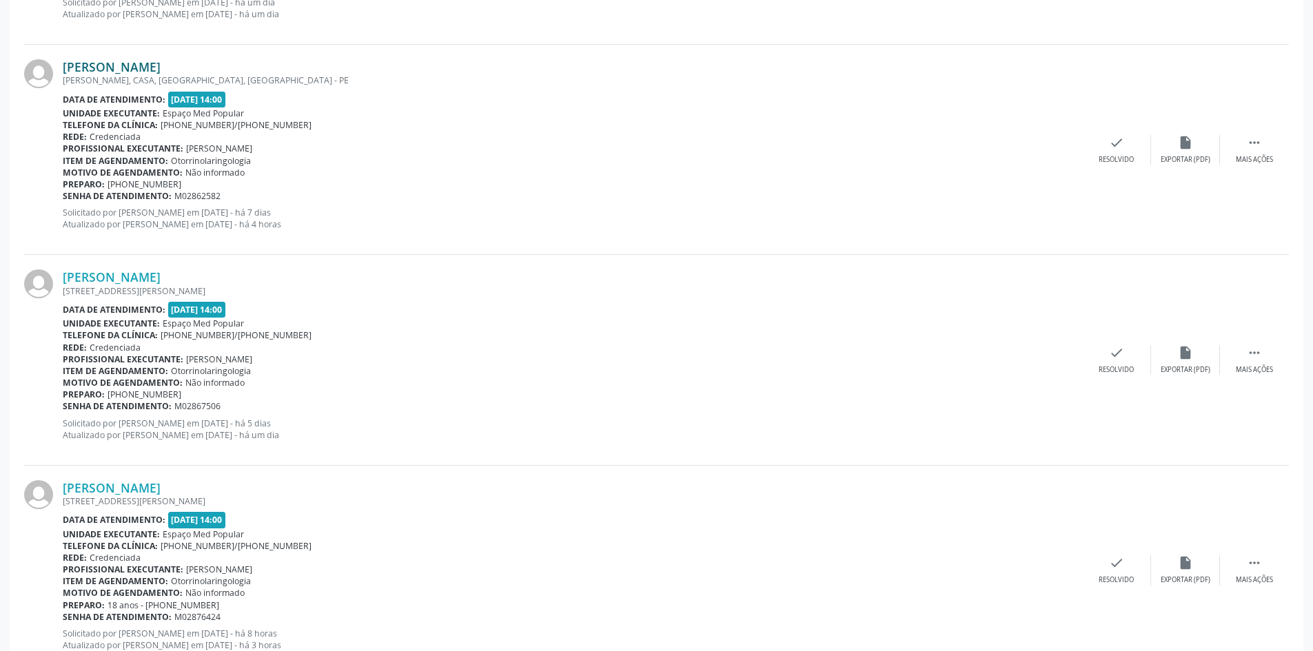
click at [128, 64] on link "[PERSON_NAME]" at bounding box center [112, 66] width 98 height 15
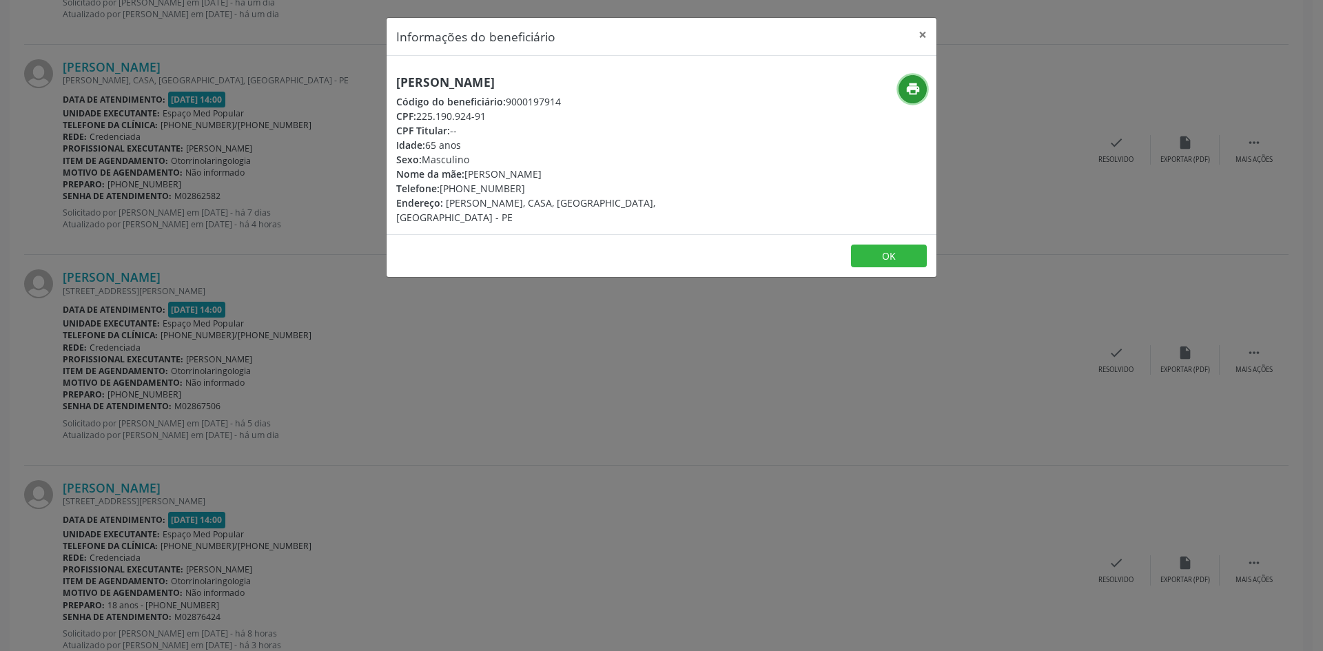
click at [915, 88] on icon "print" at bounding box center [913, 88] width 15 height 15
drag, startPoint x: 522, startPoint y: 192, endPoint x: 462, endPoint y: 192, distance: 59.3
click at [462, 192] on div "Telefone: [PHONE_NUMBER]" at bounding box center [569, 188] width 347 height 14
copy div "98454-8496"
drag, startPoint x: 393, startPoint y: 403, endPoint x: 308, endPoint y: 382, distance: 87.3
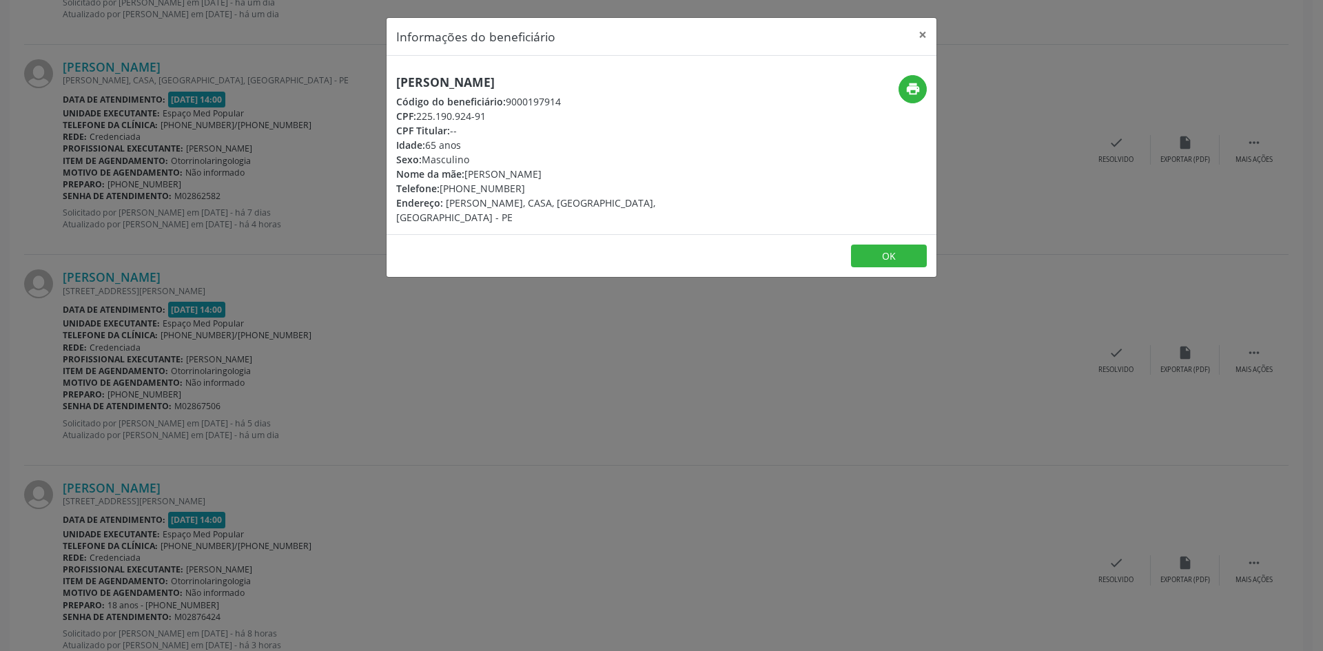
click at [393, 404] on div "Informações do beneficiário × [PERSON_NAME] Código do beneficiário: 9000197914 …" at bounding box center [661, 325] width 1323 height 651
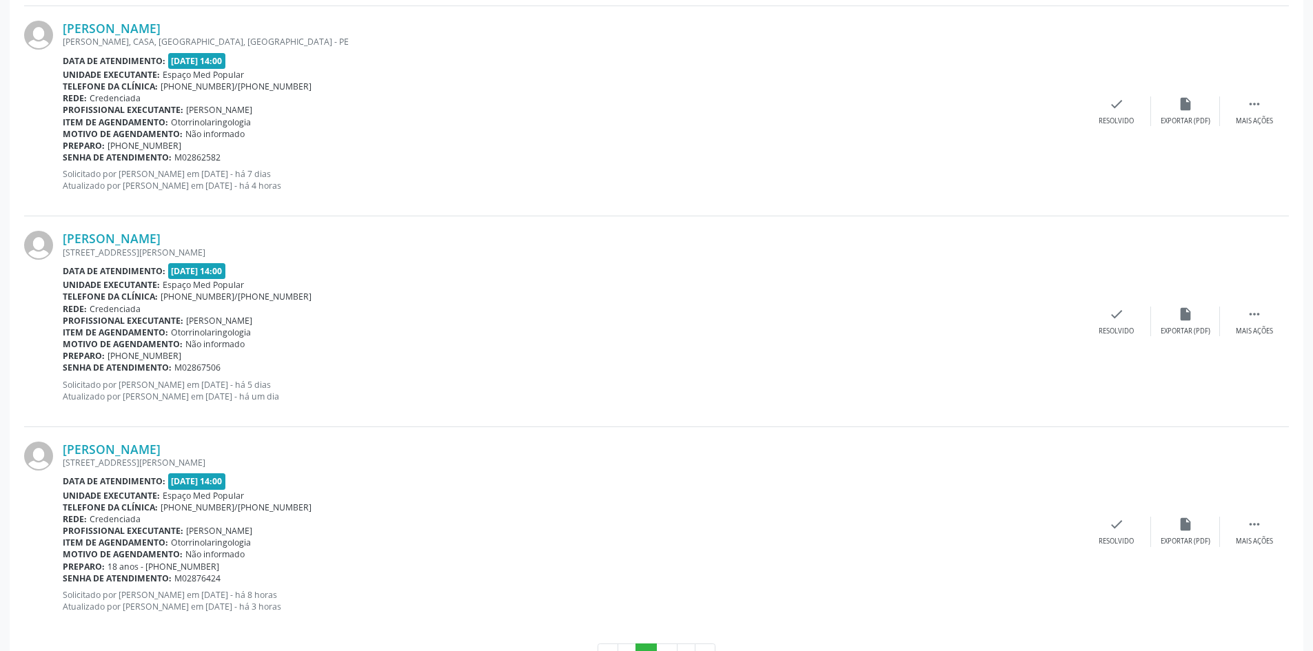
scroll to position [2983, 0]
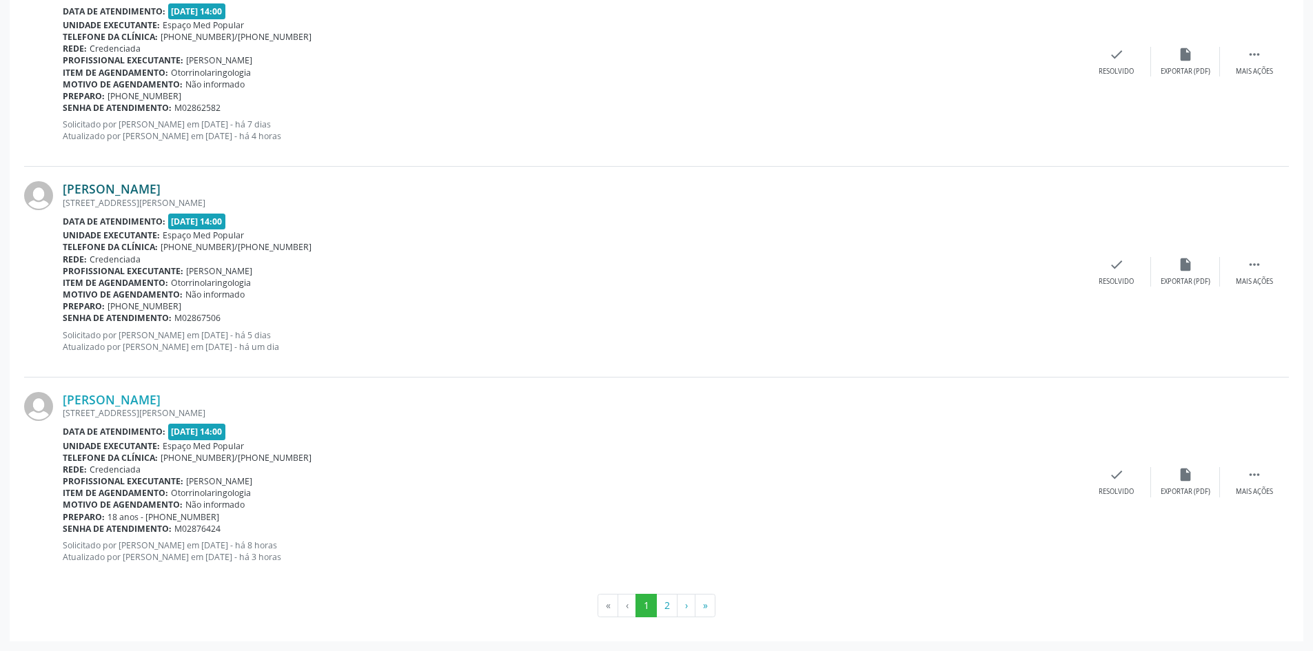
click at [114, 188] on link "[PERSON_NAME]" at bounding box center [112, 188] width 98 height 15
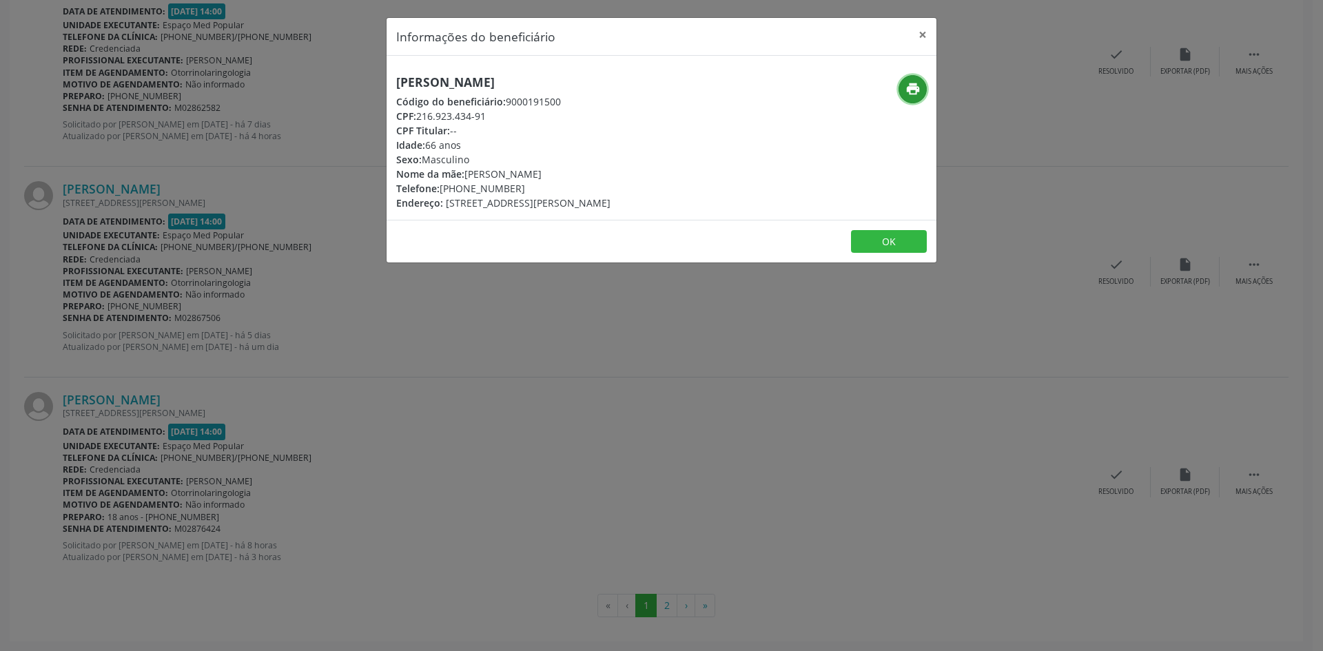
click at [909, 88] on icon "print" at bounding box center [913, 88] width 15 height 15
drag, startPoint x: 523, startPoint y: 188, endPoint x: 460, endPoint y: 194, distance: 63.6
click at [460, 194] on div "Telefone: [PHONE_NUMBER]" at bounding box center [503, 188] width 214 height 14
click at [520, 425] on div "Informações do beneficiário × [PERSON_NAME] Código do beneficiário: 9000191500 …" at bounding box center [661, 325] width 1323 height 651
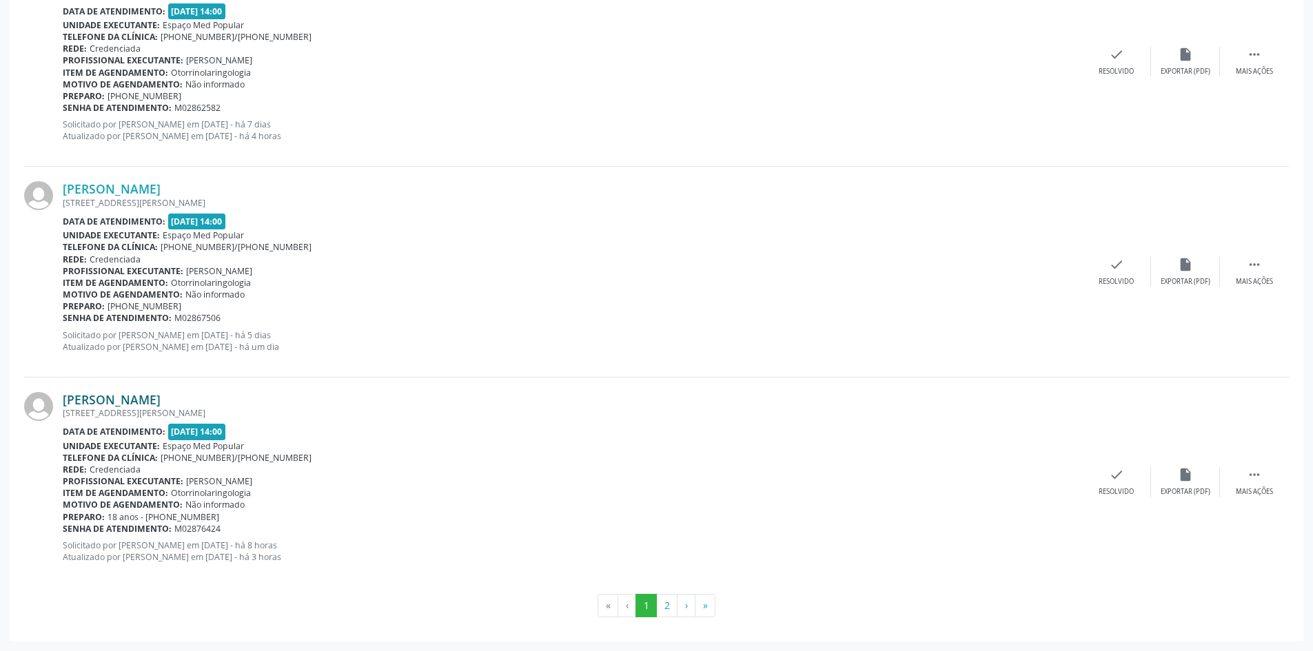
click at [161, 400] on link "[PERSON_NAME]" at bounding box center [112, 399] width 98 height 15
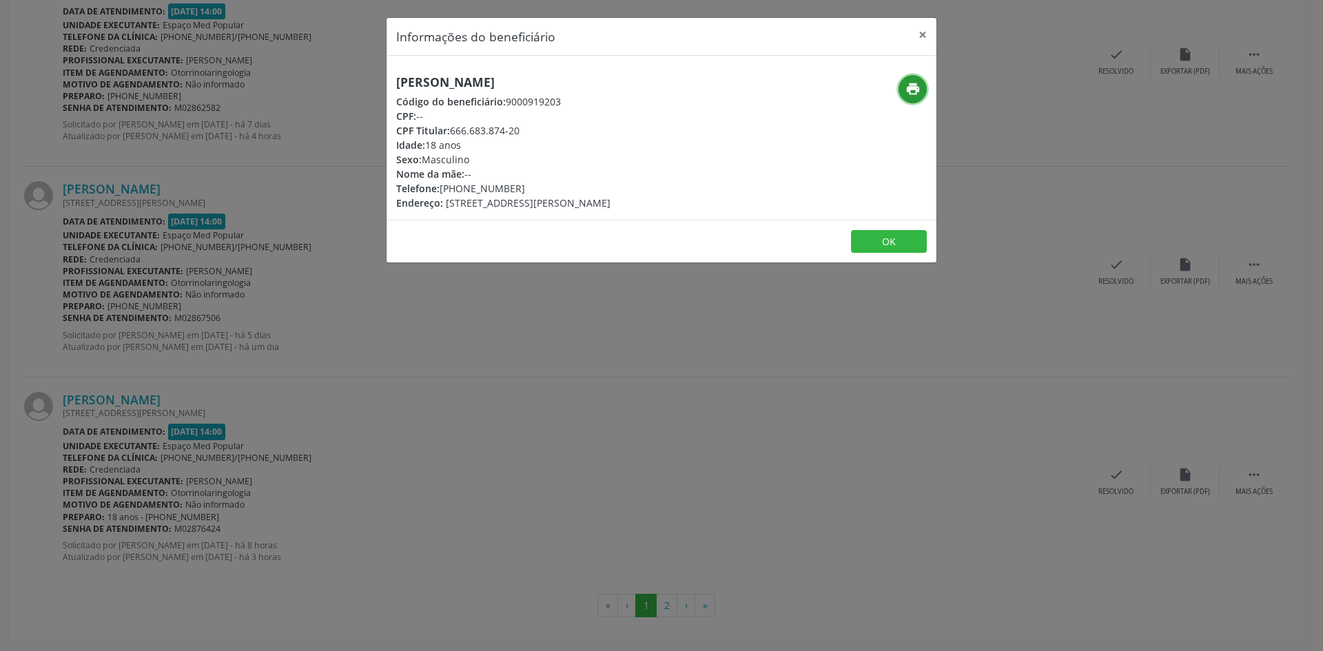
click at [906, 86] on icon "print" at bounding box center [913, 88] width 15 height 15
drag, startPoint x: 519, startPoint y: 185, endPoint x: 461, endPoint y: 192, distance: 58.3
click at [461, 192] on div "Telefone: [PHONE_NUMBER]" at bounding box center [503, 188] width 214 height 14
click at [578, 367] on div "Informações do beneficiário × [PERSON_NAME] Código do beneficiário: 9000919203 …" at bounding box center [661, 325] width 1323 height 651
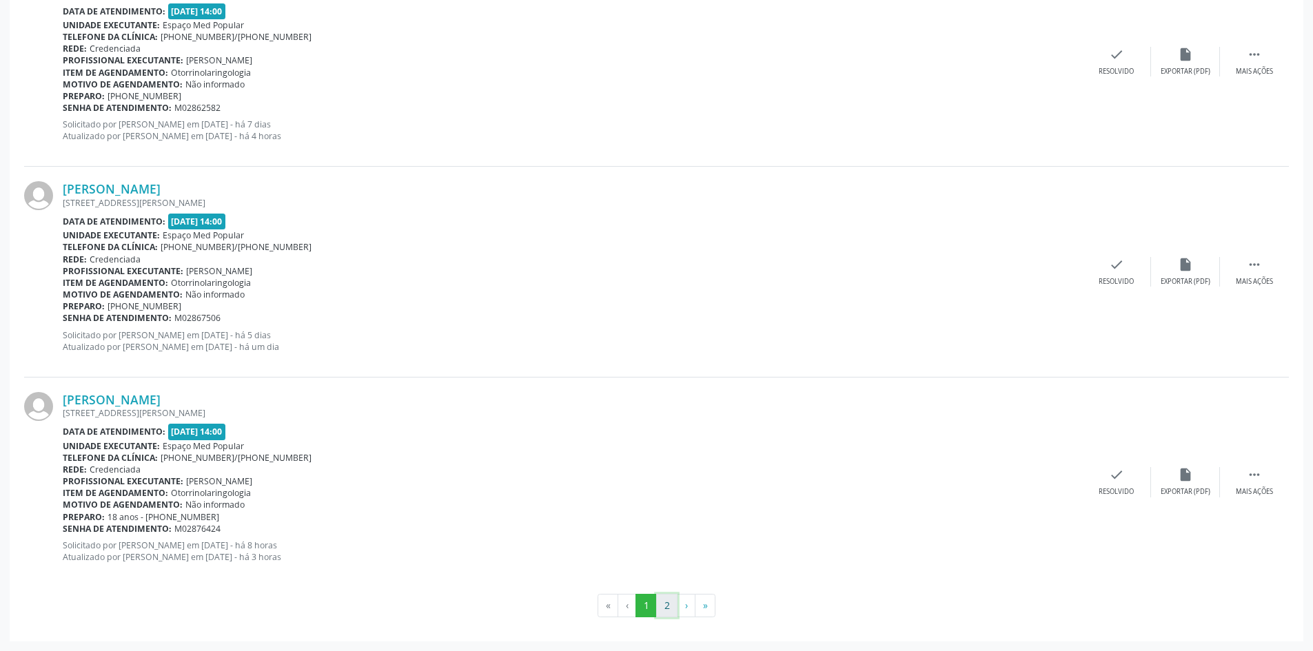
click at [673, 604] on button "2" at bounding box center [666, 605] width 21 height 23
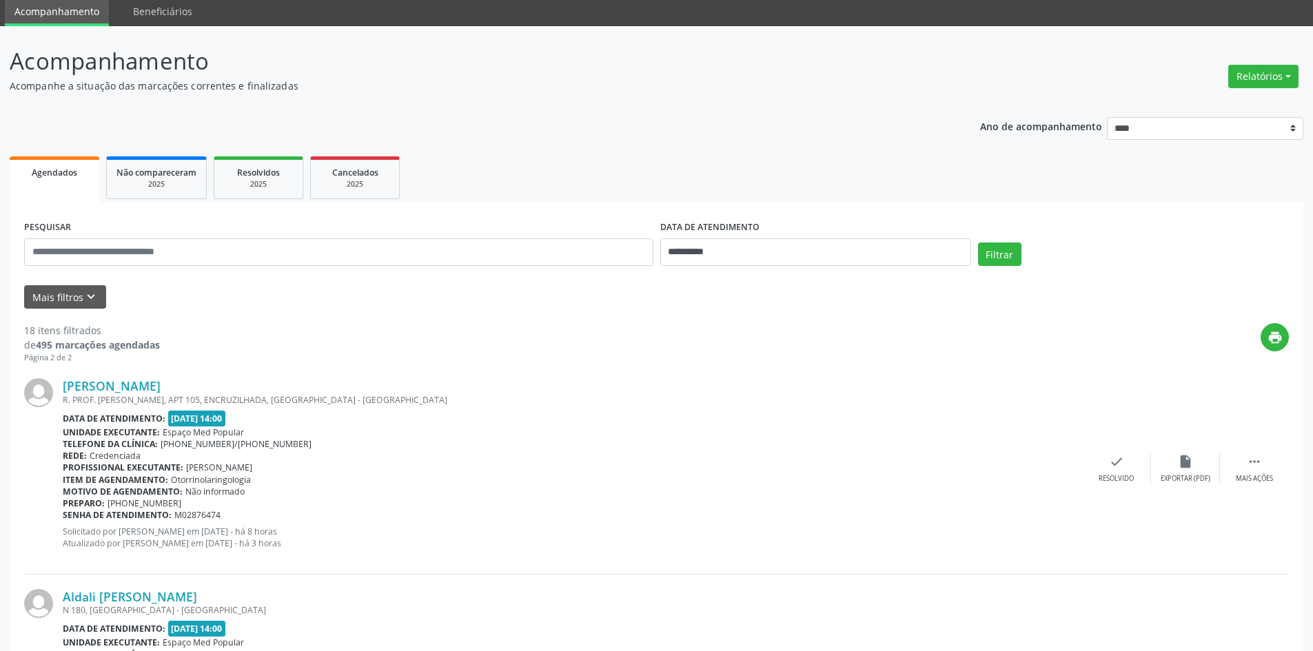
scroll to position [43, 0]
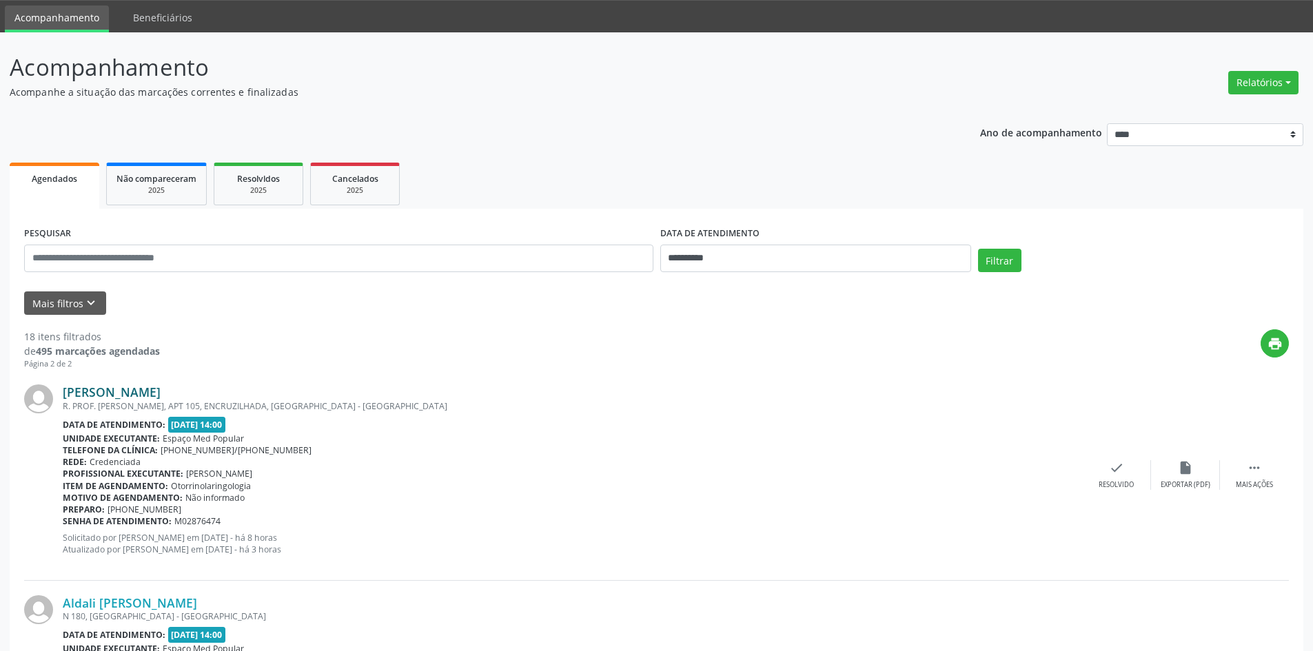
click at [128, 387] on link "[PERSON_NAME]" at bounding box center [112, 392] width 98 height 15
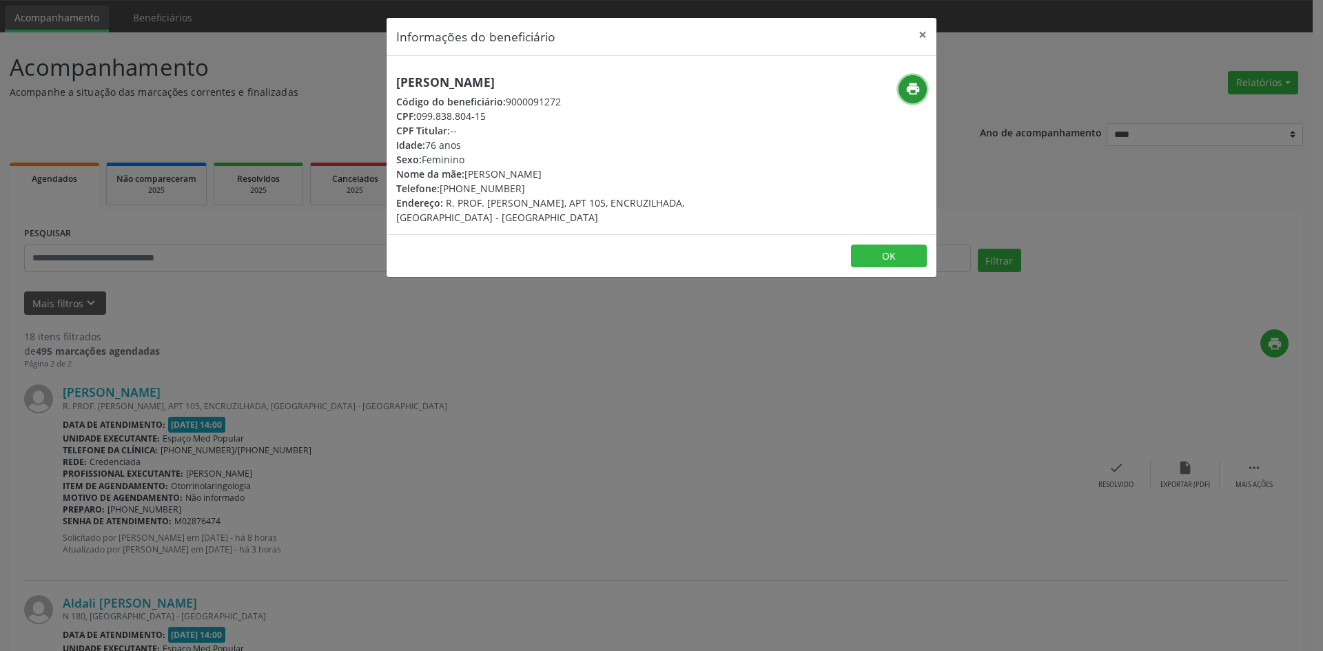
click at [907, 88] on icon "print" at bounding box center [913, 88] width 15 height 15
drag, startPoint x: 515, startPoint y: 188, endPoint x: 460, endPoint y: 190, distance: 54.5
click at [460, 190] on div "Telefone: [PHONE_NUMBER]" at bounding box center [569, 188] width 347 height 14
click at [481, 368] on div "Informações do beneficiário × [PERSON_NAME] Código do beneficiário: 9000091272 …" at bounding box center [661, 325] width 1323 height 651
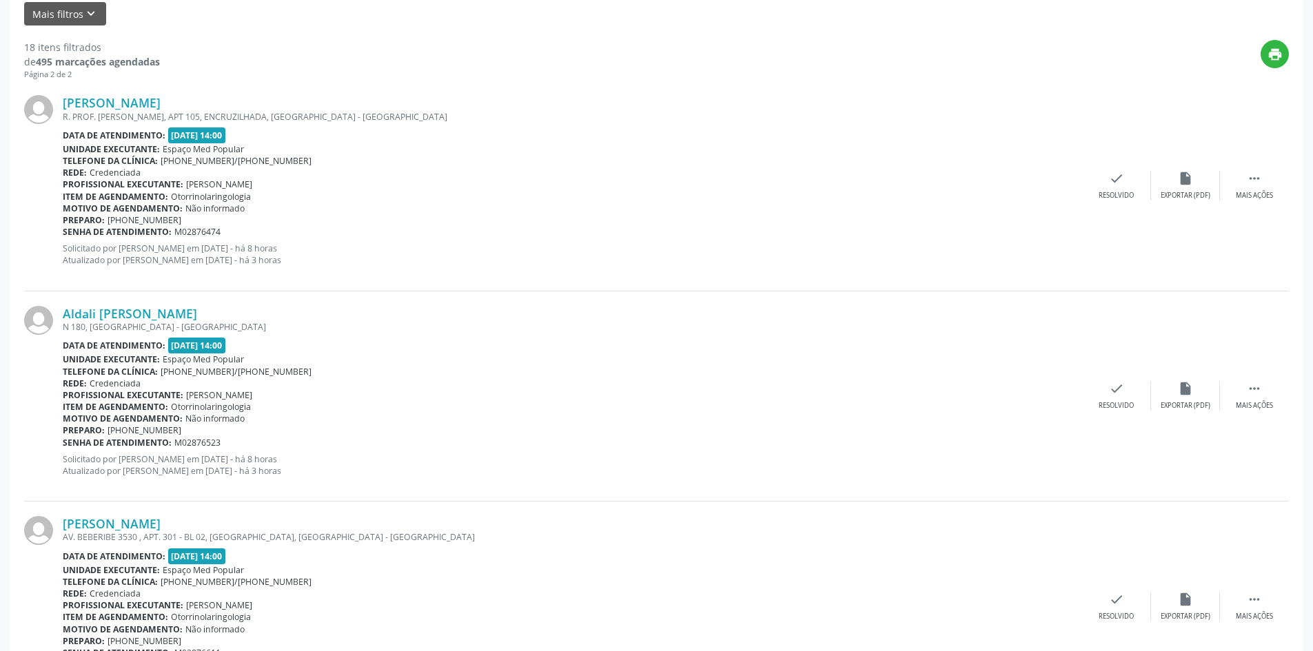
scroll to position [388, 0]
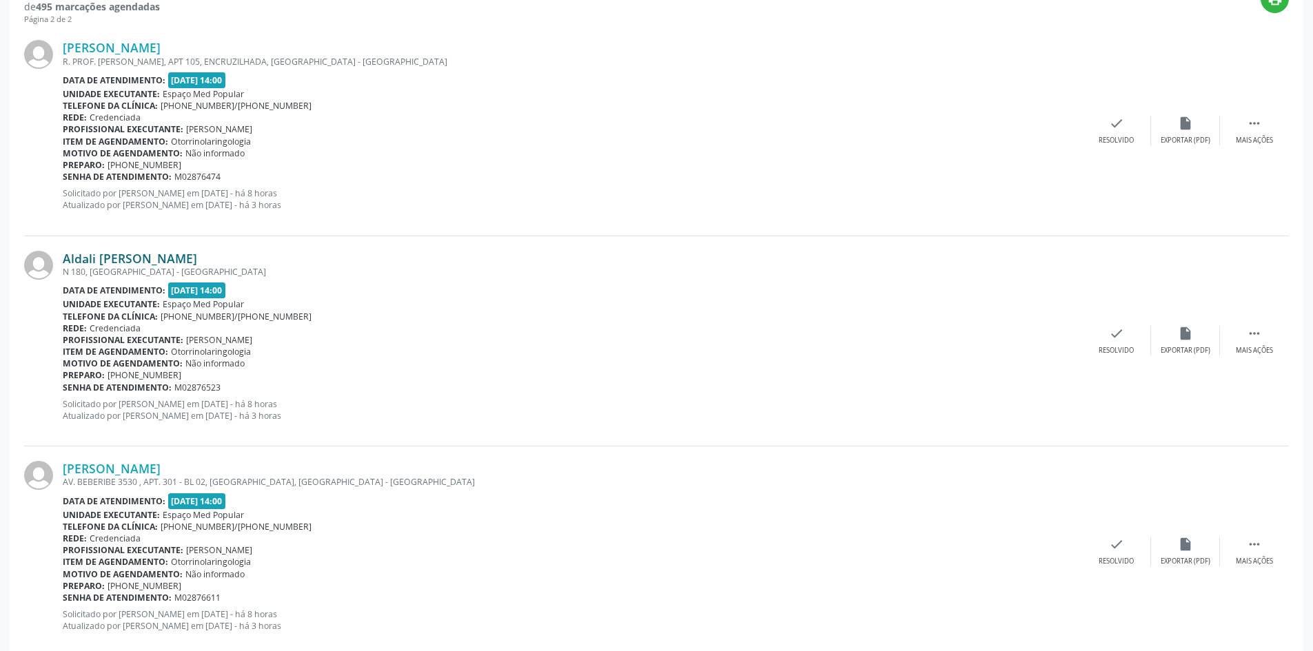
click at [159, 254] on link "Aldali [PERSON_NAME]" at bounding box center [130, 258] width 134 height 15
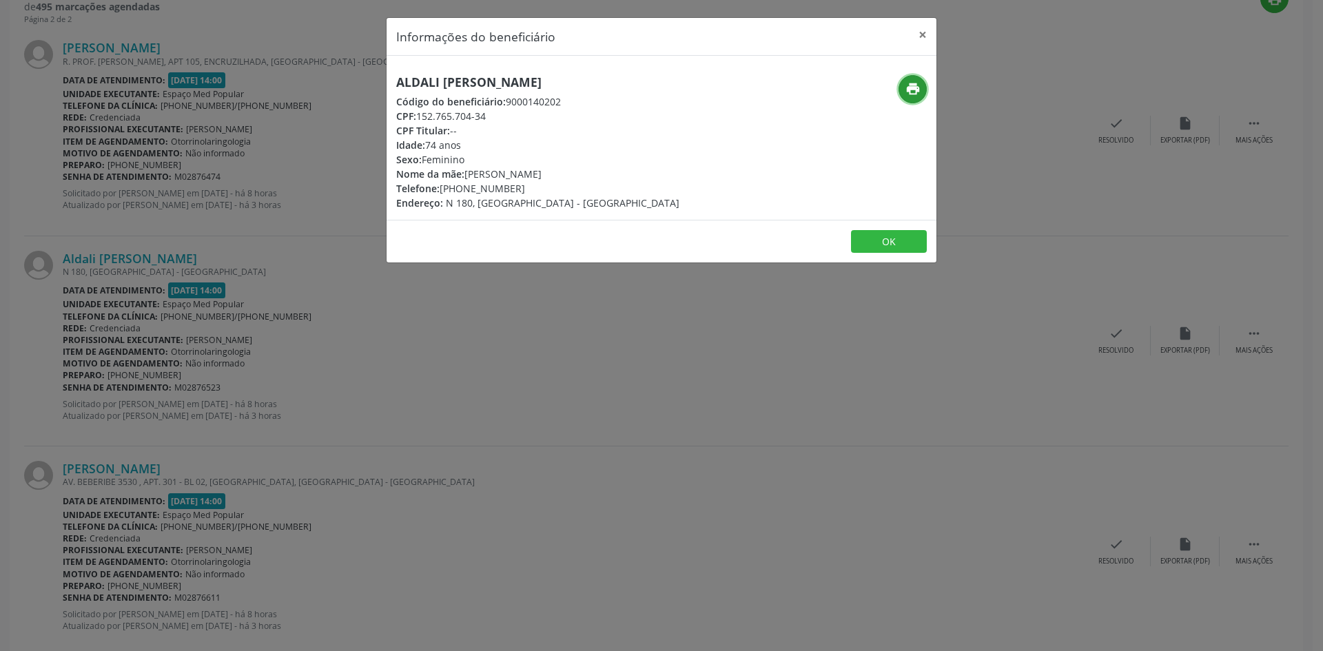
click at [916, 88] on icon "print" at bounding box center [913, 88] width 15 height 15
drag, startPoint x: 522, startPoint y: 185, endPoint x: 463, endPoint y: 192, distance: 59.7
click at [463, 192] on div "Telefone: [PHONE_NUMBER]" at bounding box center [537, 188] width 283 height 14
click at [369, 376] on div "Informações do beneficiário × Aldali [PERSON_NAME] Código do beneficiário: 9000…" at bounding box center [661, 325] width 1323 height 651
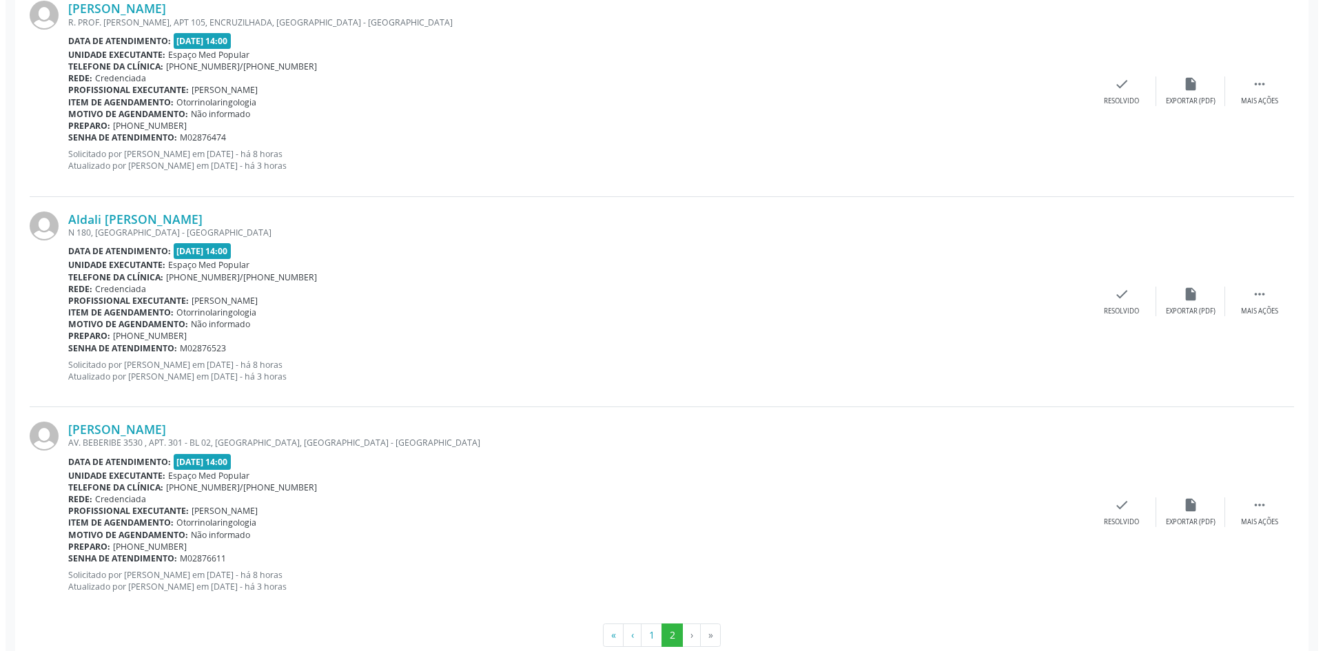
scroll to position [457, 0]
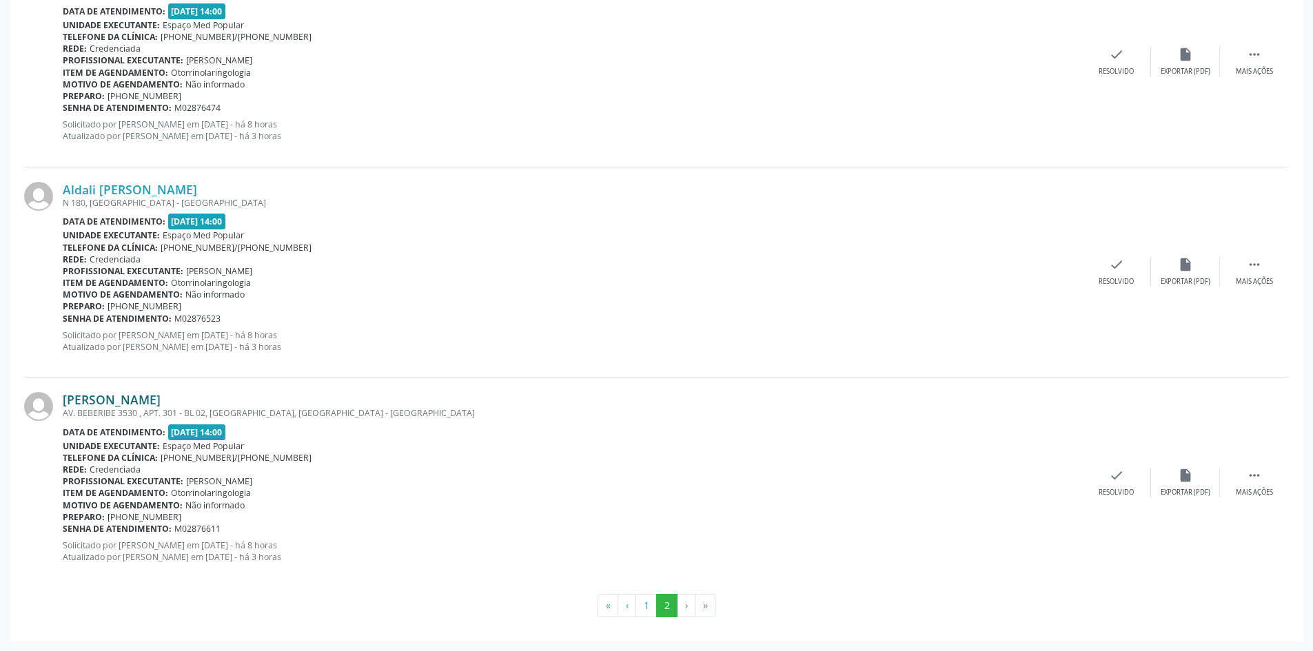
click at [145, 405] on link "[PERSON_NAME]" at bounding box center [112, 399] width 98 height 15
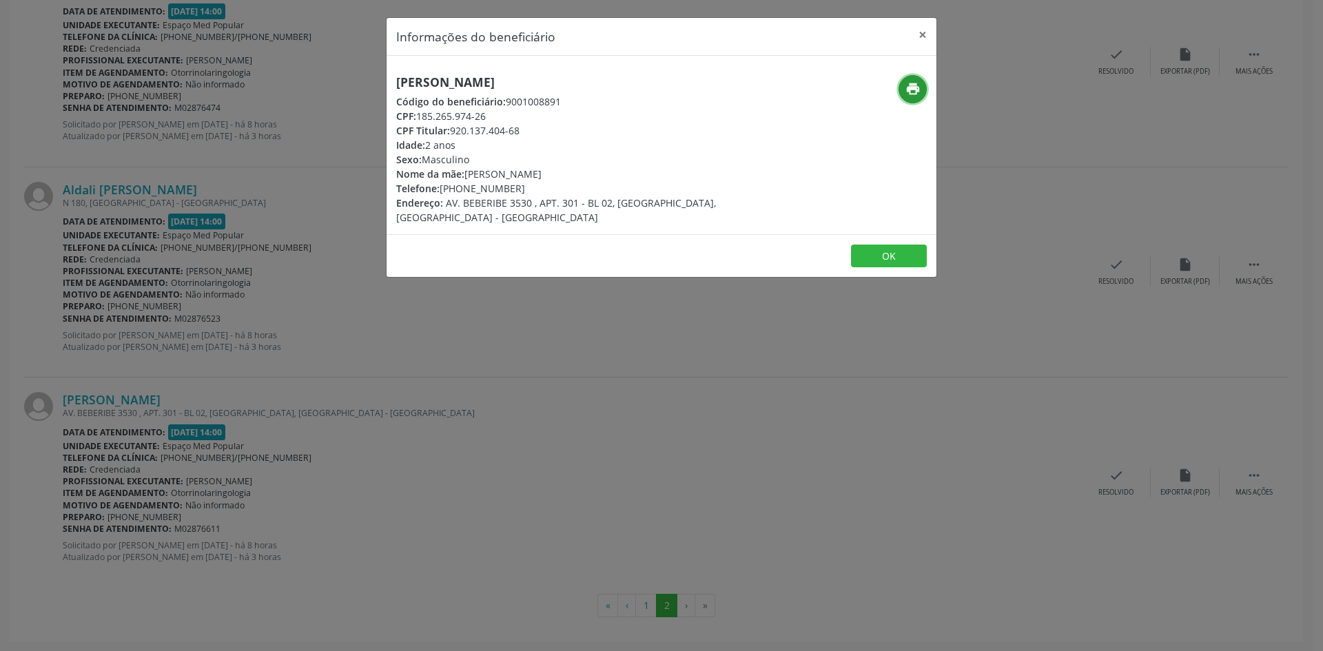
click at [917, 85] on icon "print" at bounding box center [913, 88] width 15 height 15
drag, startPoint x: 521, startPoint y: 190, endPoint x: 458, endPoint y: 190, distance: 62.7
click at [458, 190] on div "Telefone: [PHONE_NUMBER]" at bounding box center [569, 188] width 347 height 14
